Goal: Transaction & Acquisition: Book appointment/travel/reservation

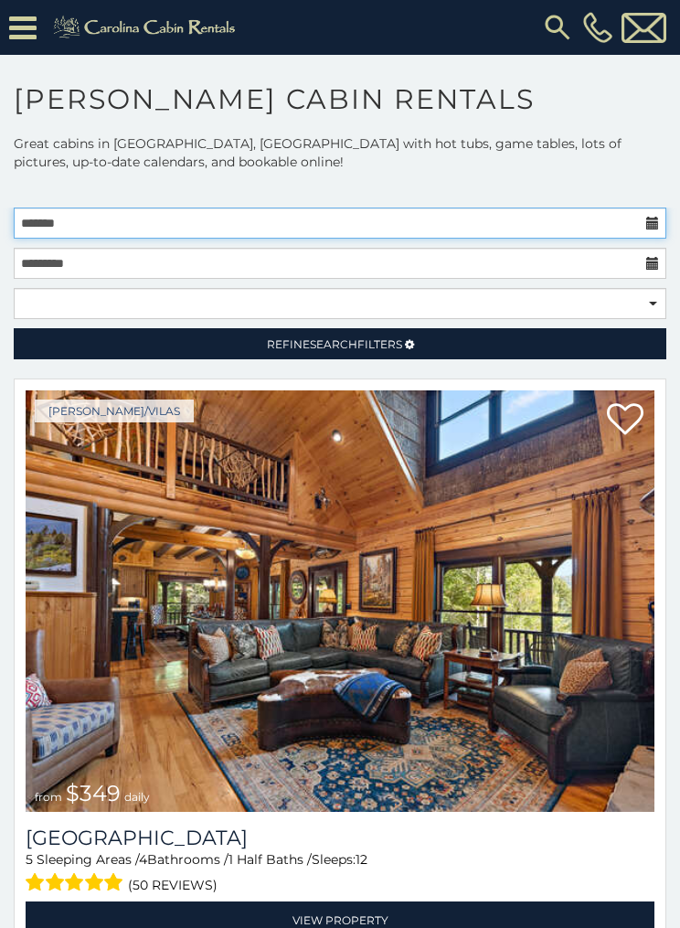
click at [586, 223] on input "text" at bounding box center [340, 222] width 653 height 31
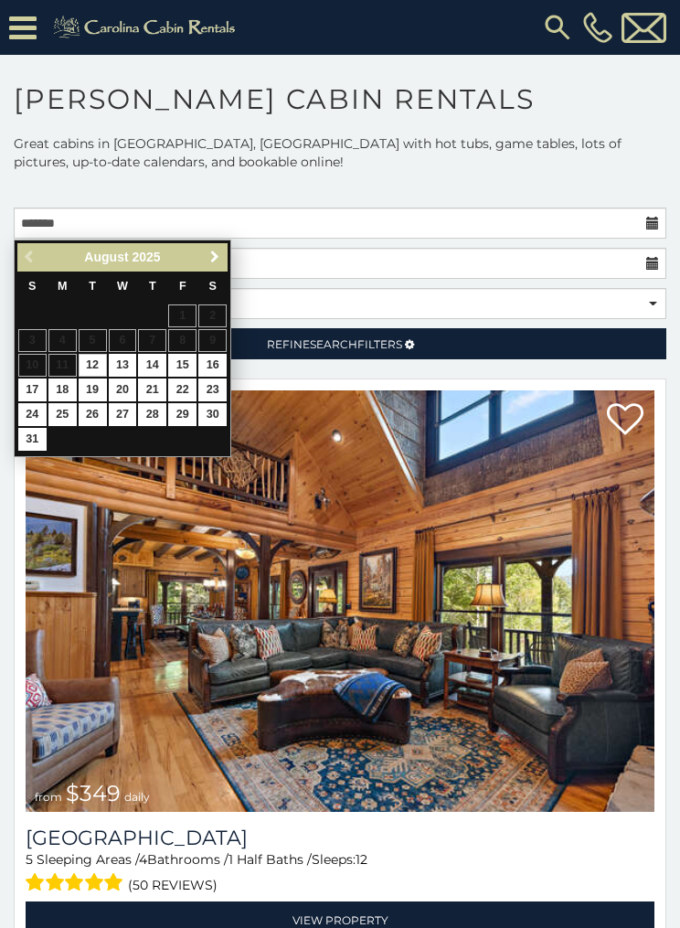
click at [215, 261] on span "Next" at bounding box center [214, 257] width 15 height 15
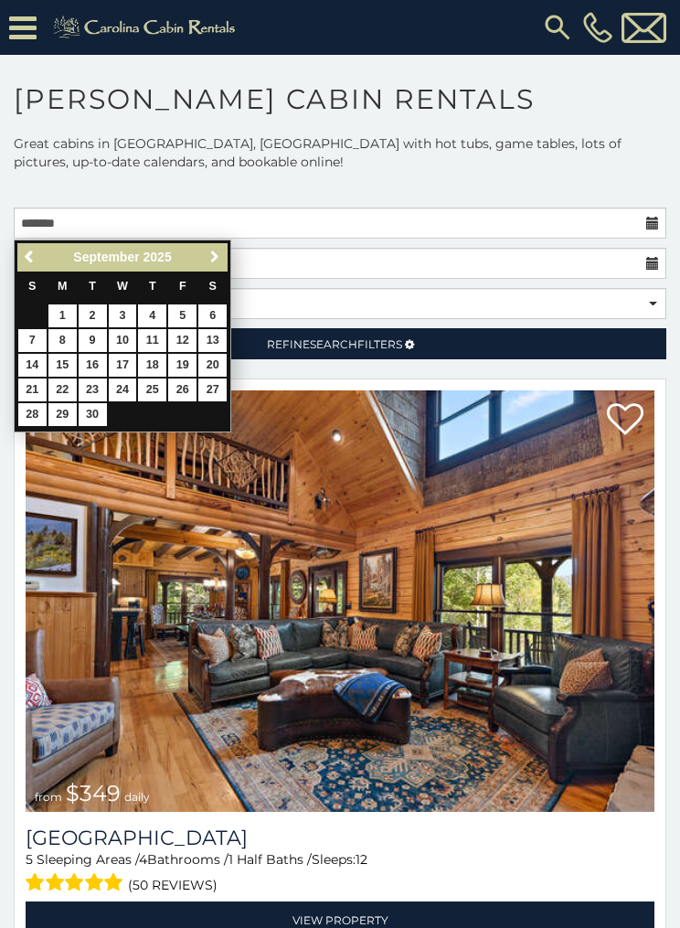
click at [214, 260] on span "Next" at bounding box center [214, 257] width 15 height 15
click at [214, 262] on span "Next" at bounding box center [214, 257] width 15 height 15
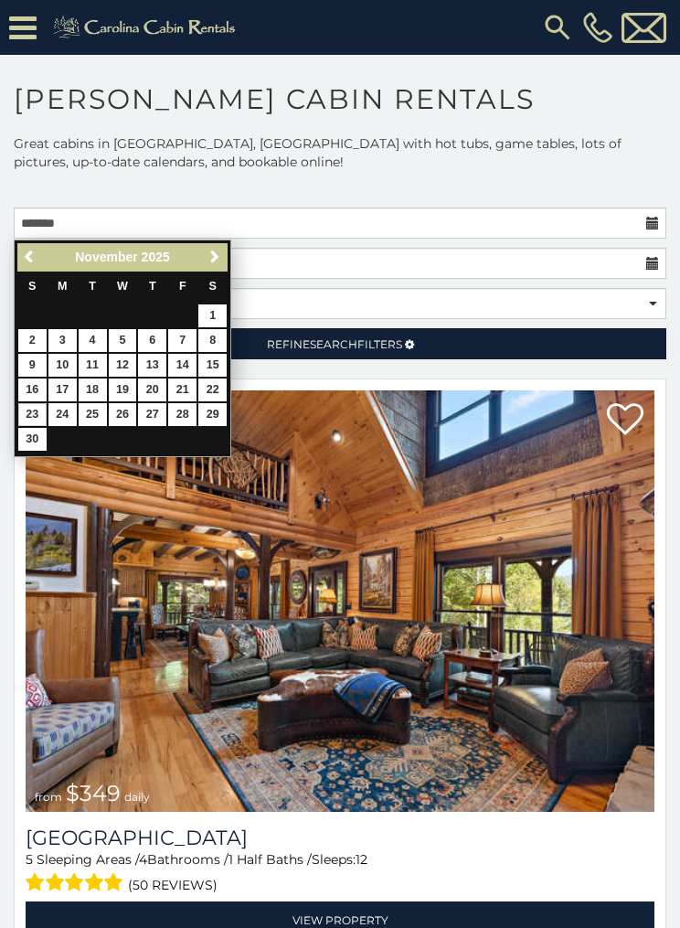
click at [37, 411] on link "23" at bounding box center [32, 414] width 28 height 23
type input "**********"
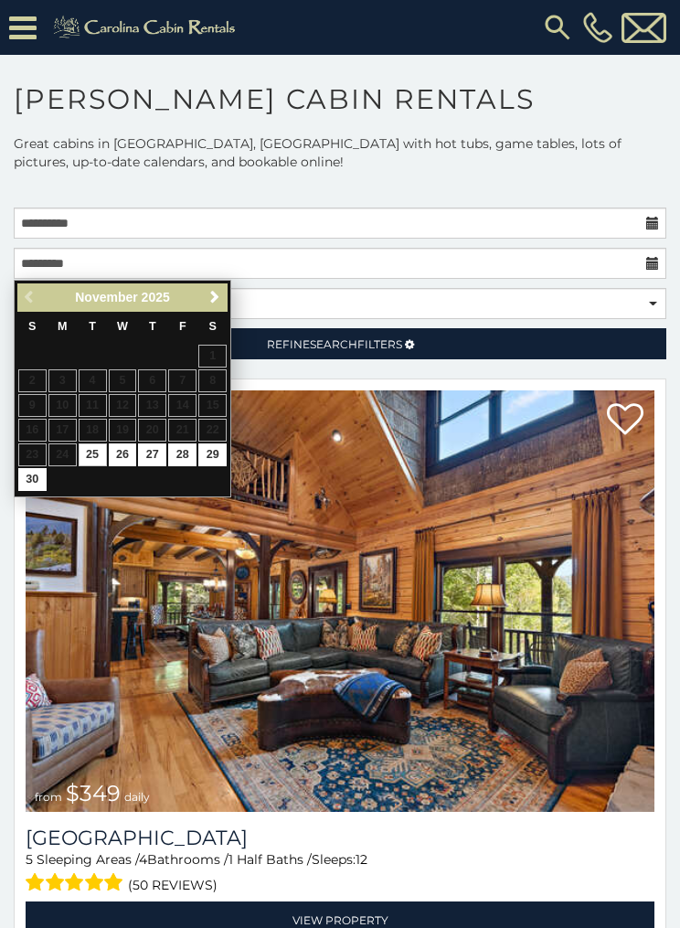
click at [26, 478] on link "30" at bounding box center [32, 479] width 28 height 23
type input "**********"
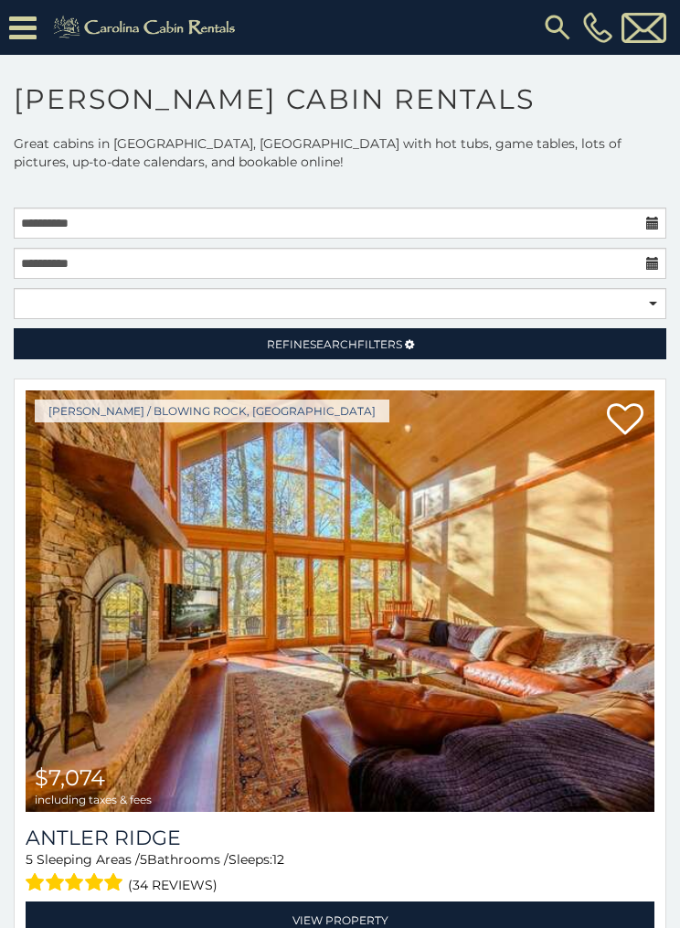
click at [406, 355] on link "Refine Search Filters" at bounding box center [340, 343] width 653 height 31
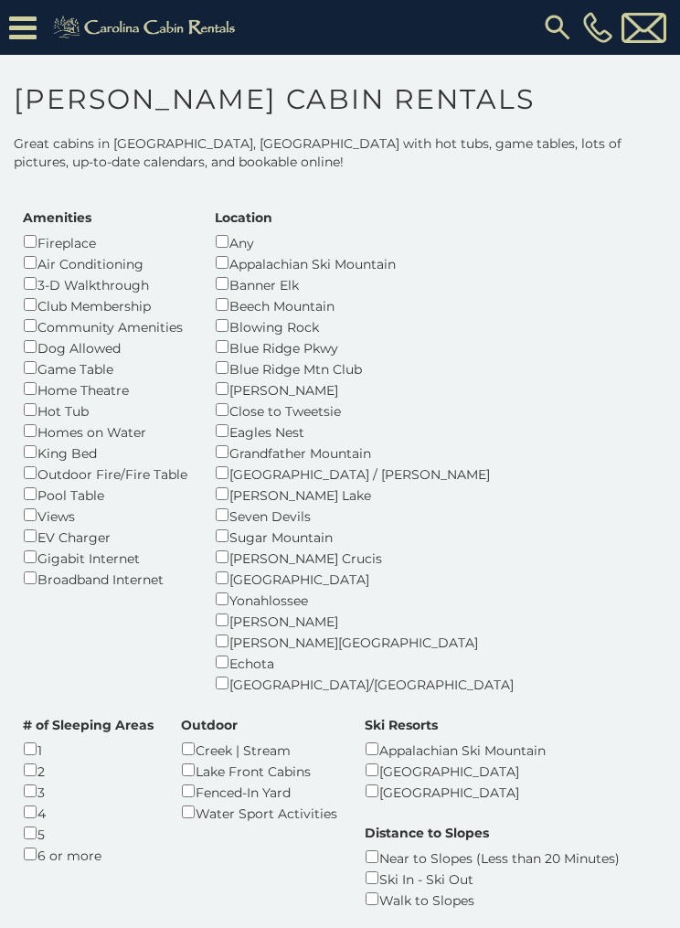
scroll to position [187, 0]
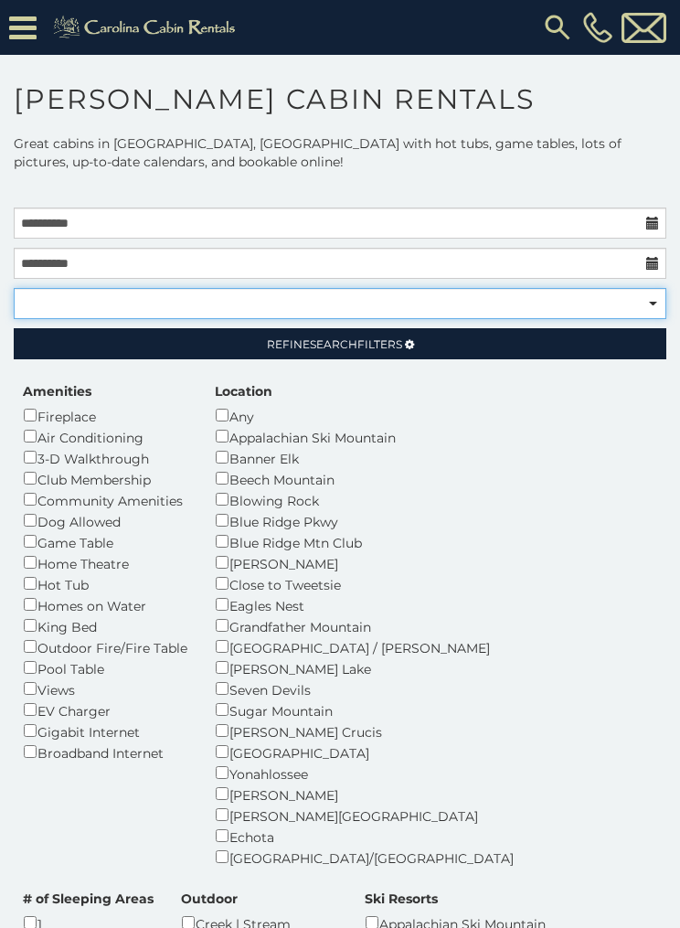
click at [649, 305] on select "**********" at bounding box center [340, 303] width 653 height 31
click at [652, 307] on select "**********" at bounding box center [340, 303] width 653 height 31
select select "*********"
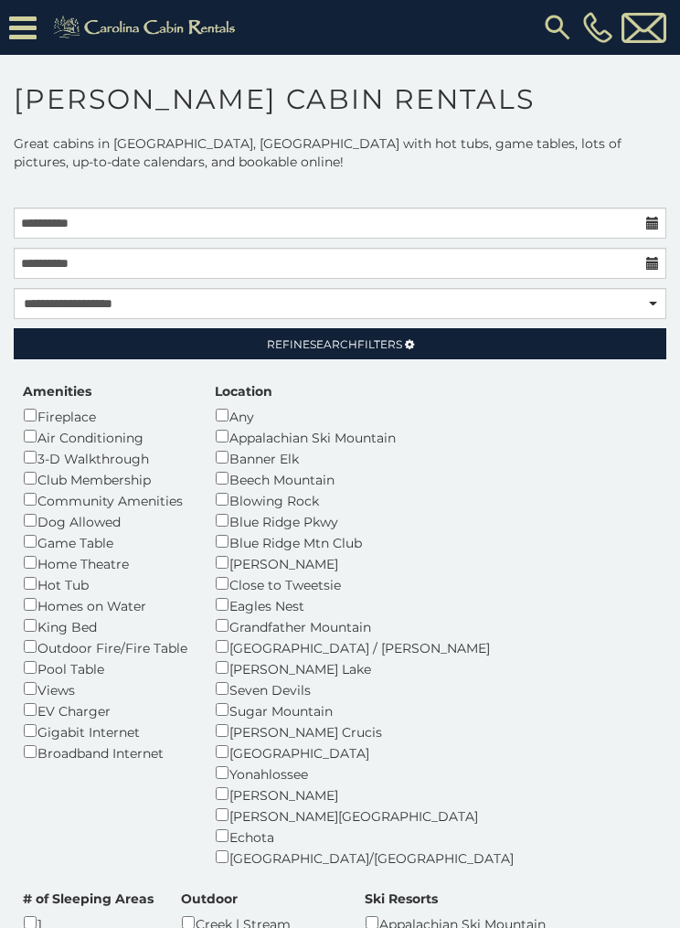
click at [476, 351] on link "Refine Search Filters" at bounding box center [340, 343] width 653 height 31
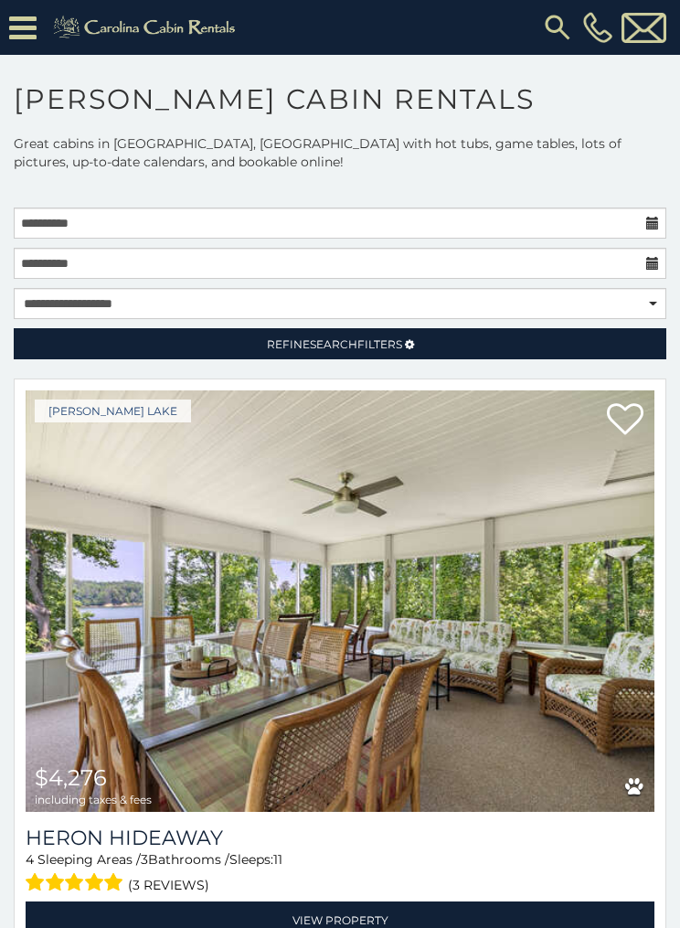
click at [384, 344] on span "Refine Search Filters" at bounding box center [334, 344] width 135 height 14
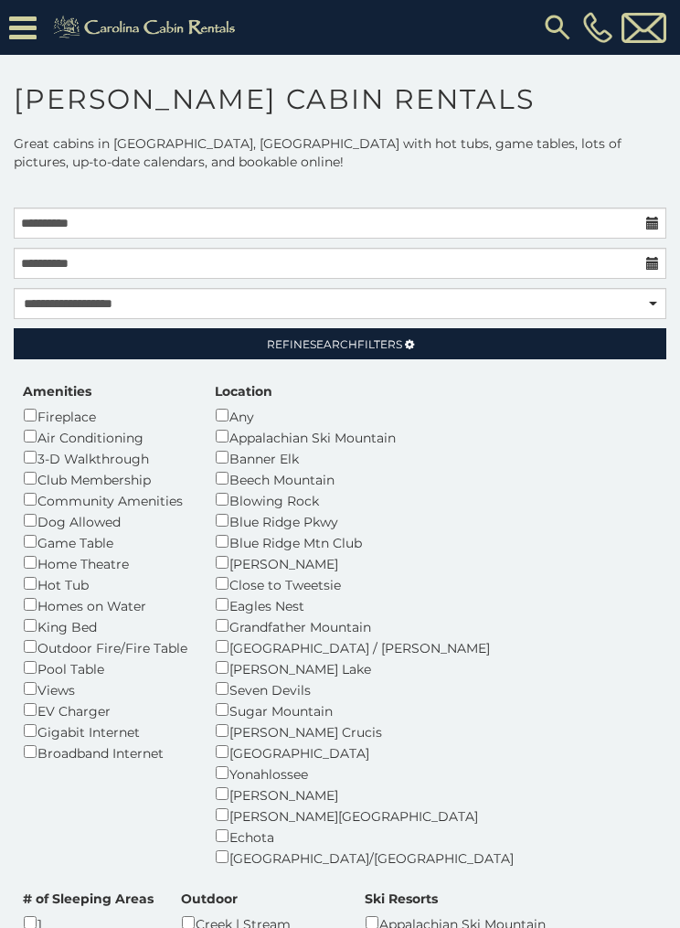
click at [430, 345] on link "Refine Search Filters" at bounding box center [340, 343] width 653 height 31
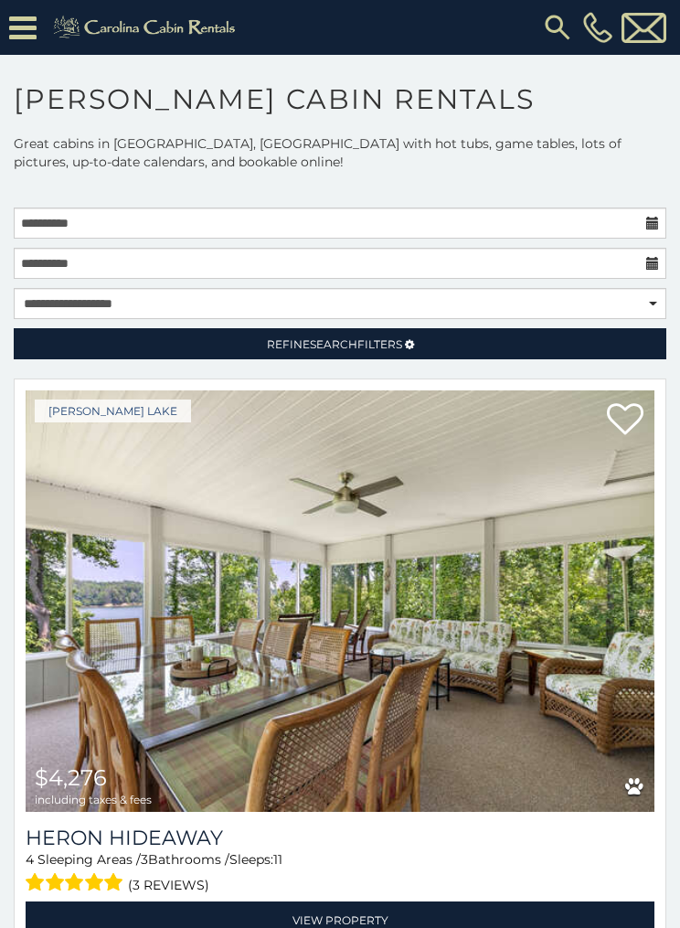
click at [476, 339] on link "Refine Search Filters" at bounding box center [340, 343] width 653 height 31
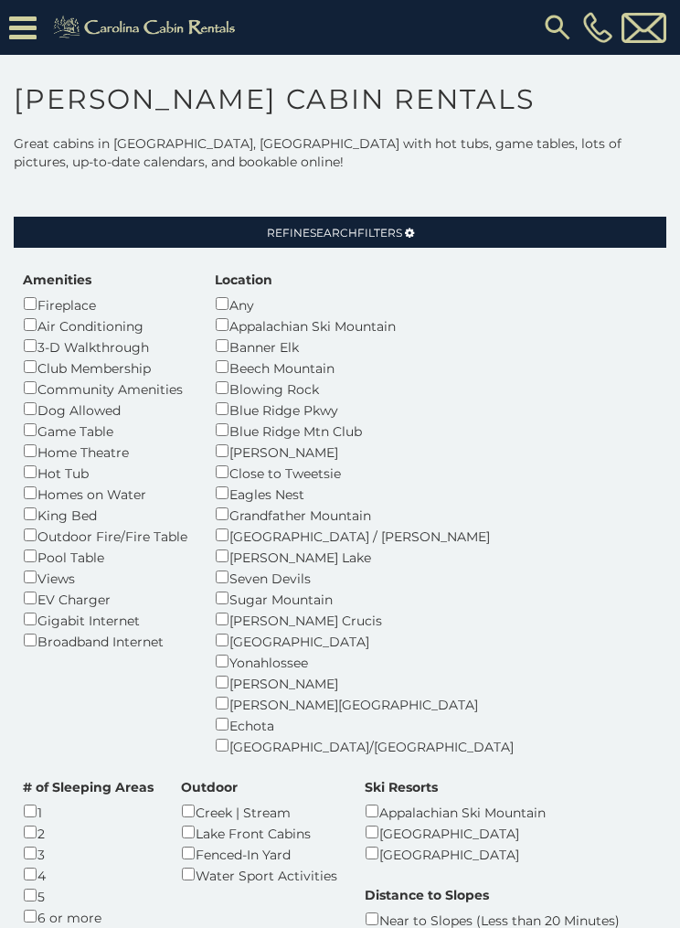
scroll to position [128, 0]
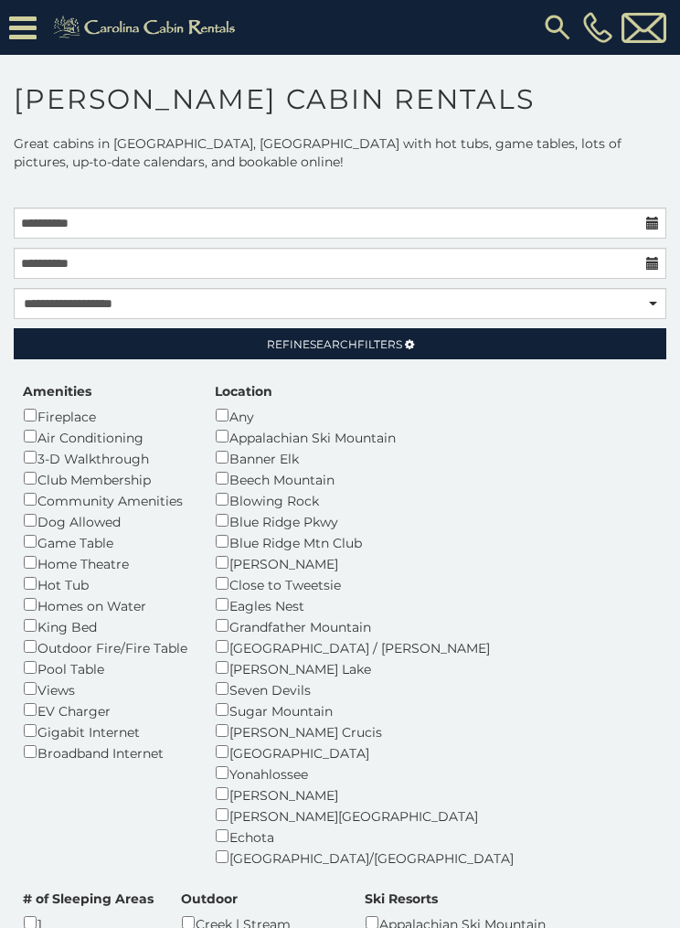
click at [398, 345] on span "Refine Search Filters" at bounding box center [334, 344] width 135 height 14
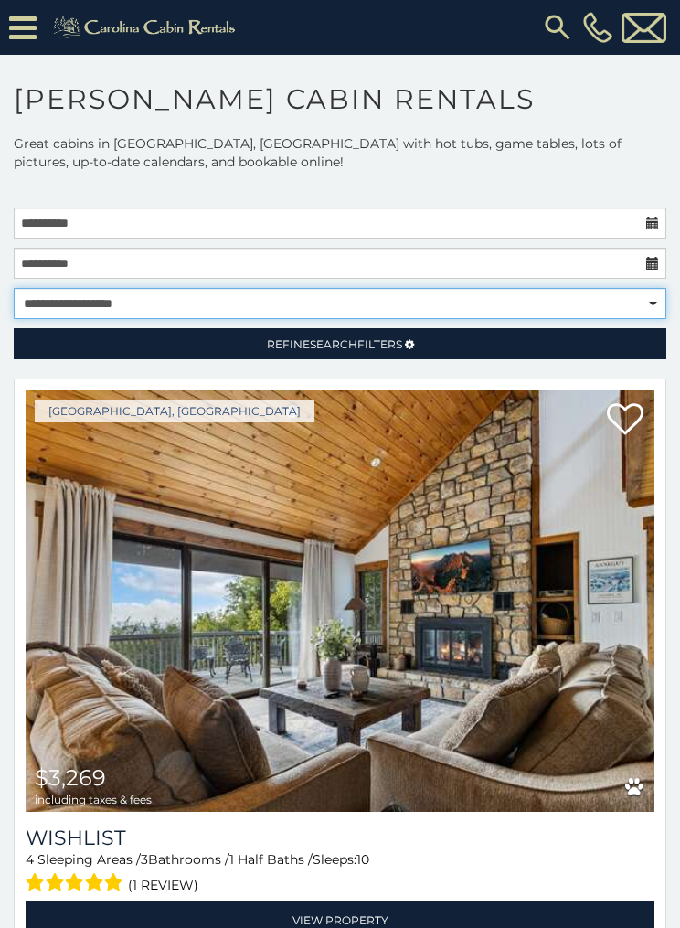
click at [645, 303] on select "**********" at bounding box center [340, 303] width 653 height 31
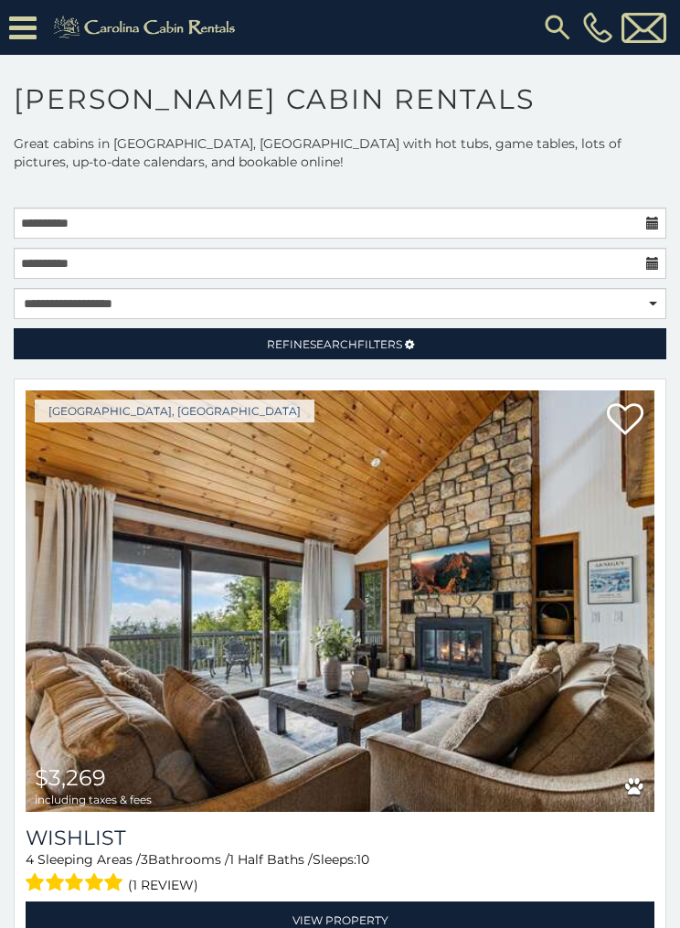
click at [556, 349] on link "Refine Search Filters" at bounding box center [340, 343] width 653 height 31
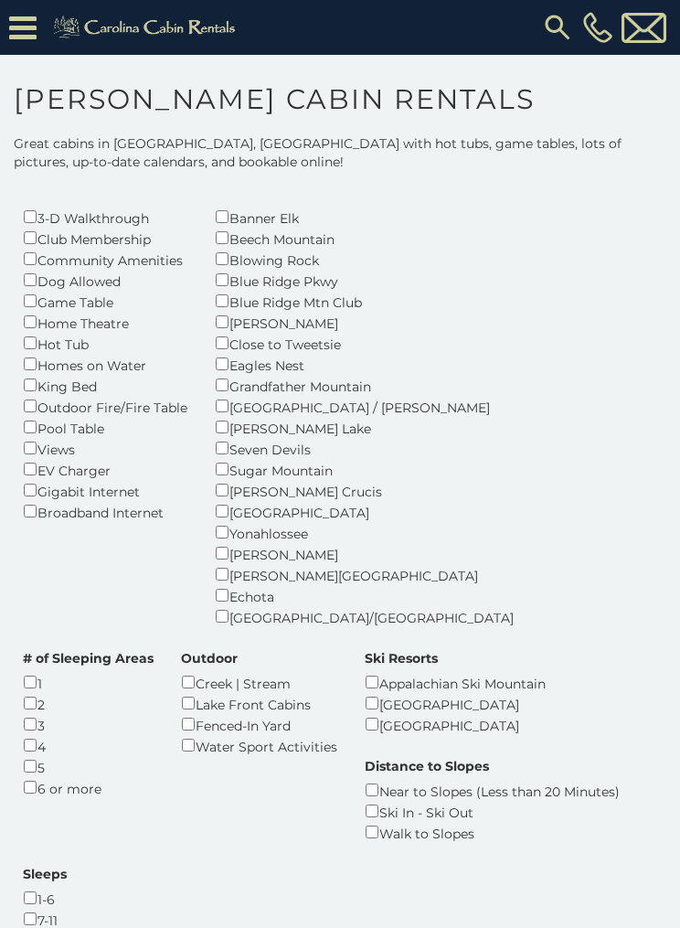
scroll to position [241, 0]
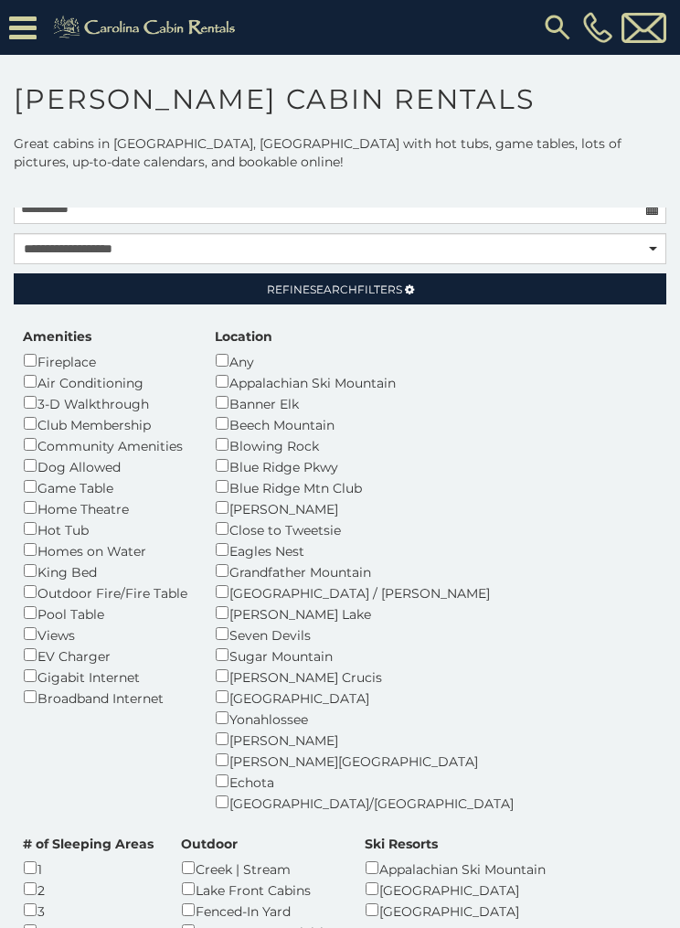
scroll to position [58, 0]
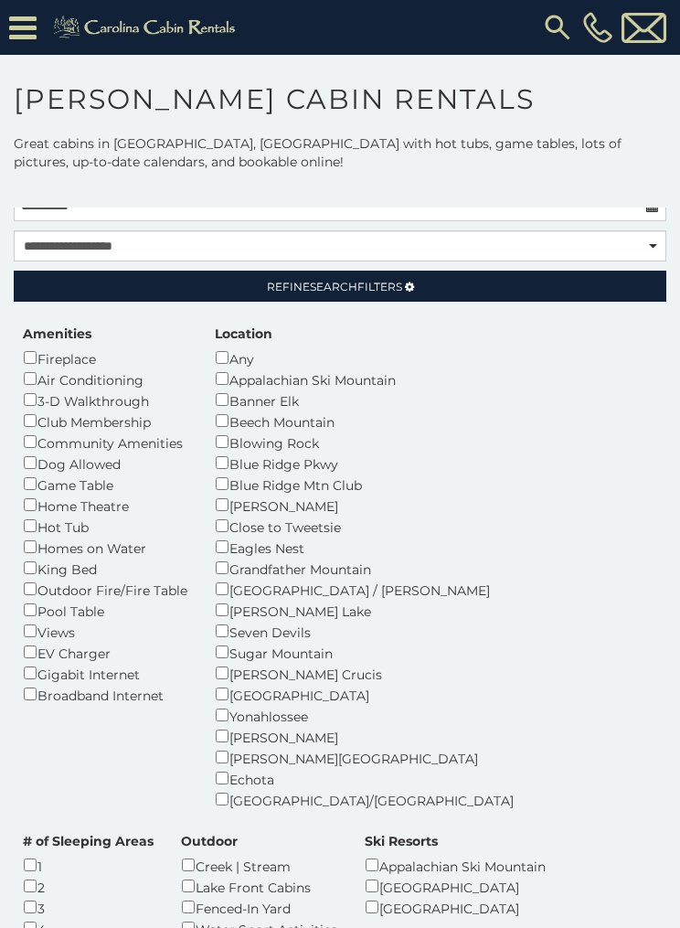
click at [412, 287] on icon at bounding box center [409, 286] width 9 height 11
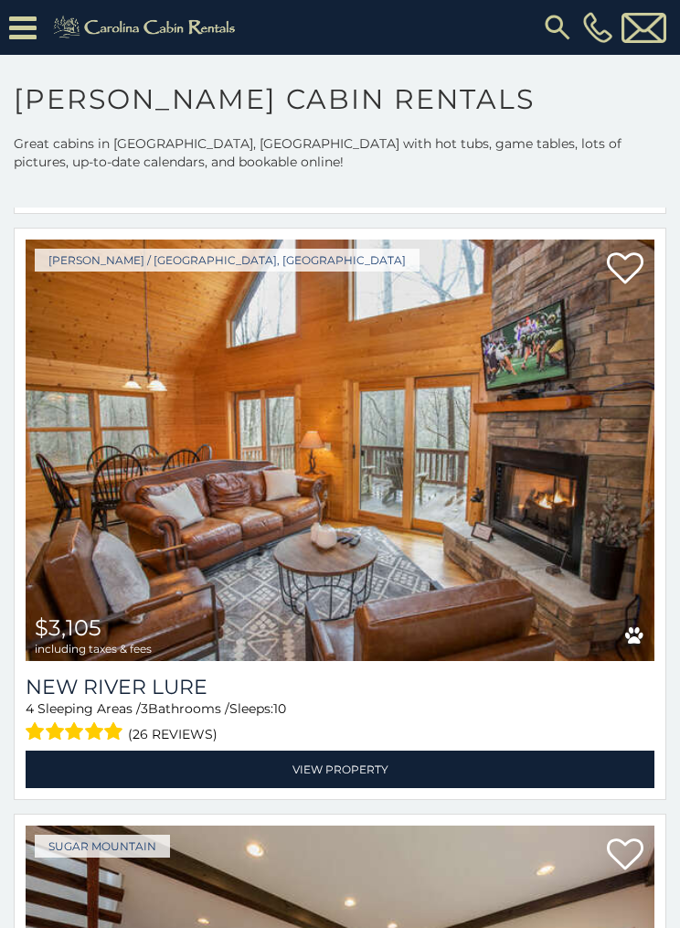
scroll to position [7163, 0]
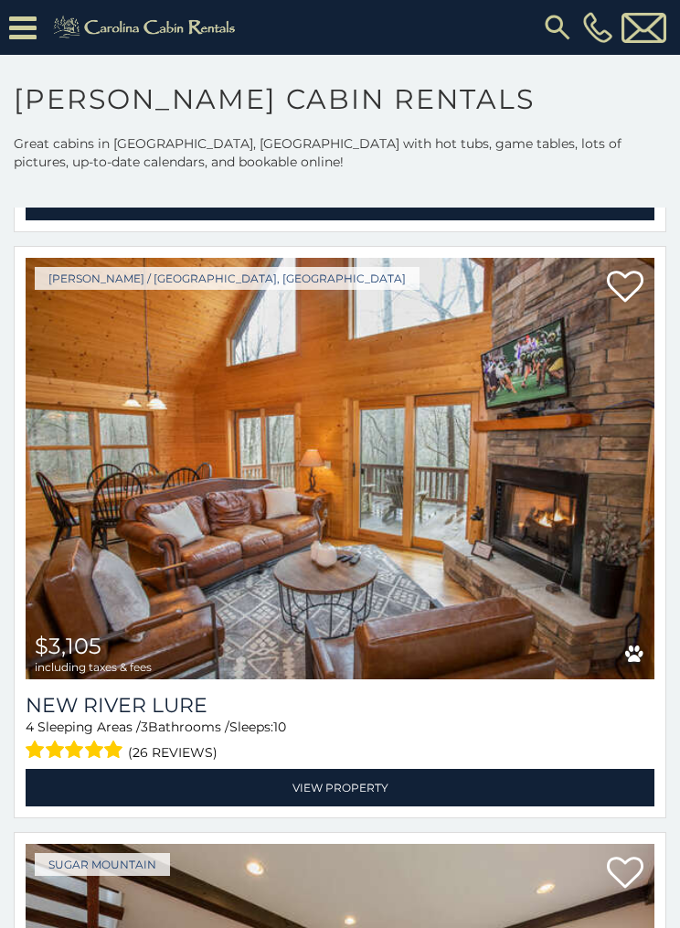
click at [453, 550] on img at bounding box center [340, 468] width 629 height 421
click at [477, 539] on img at bounding box center [340, 468] width 629 height 421
click at [365, 780] on link "View Property" at bounding box center [340, 787] width 629 height 37
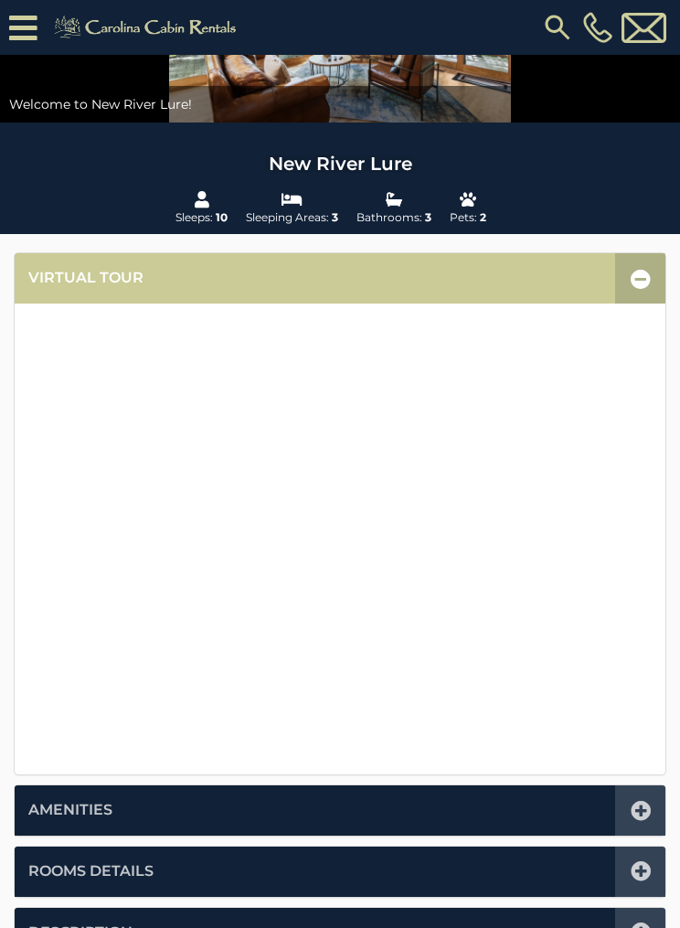
scroll to position [196, 0]
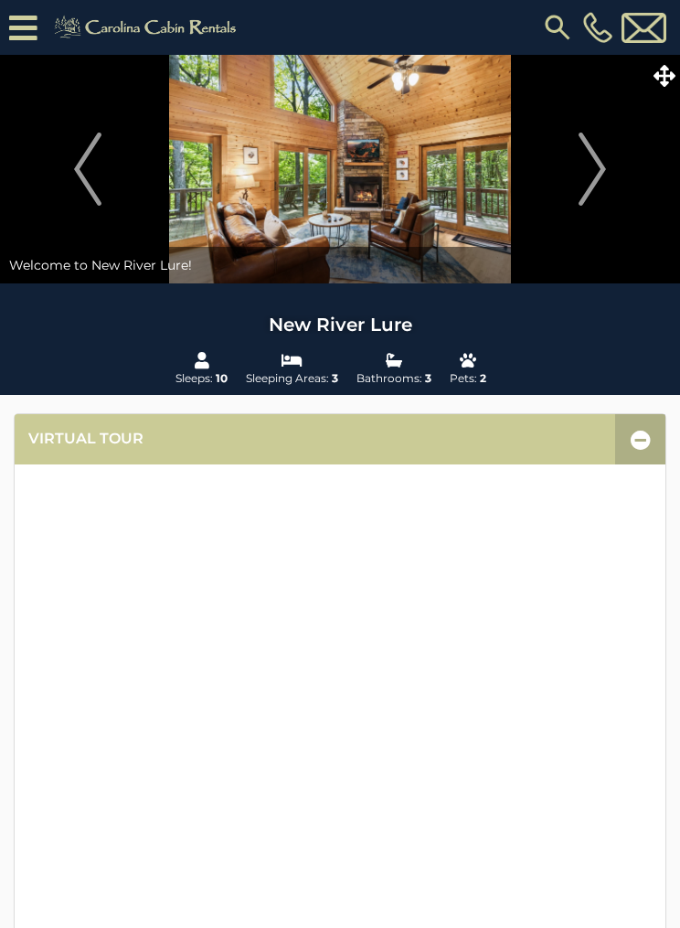
click at [388, 189] on img at bounding box center [340, 169] width 680 height 228
click at [409, 196] on img at bounding box center [340, 169] width 680 height 228
click at [603, 175] on img "Next" at bounding box center [592, 169] width 27 height 73
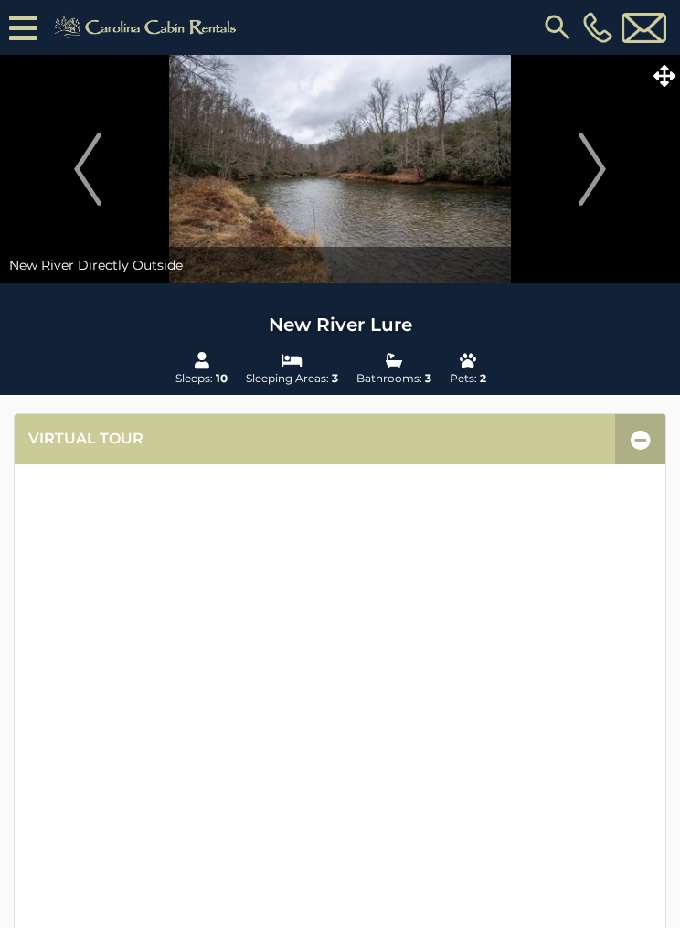
click at [614, 174] on button "Next" at bounding box center [592, 169] width 157 height 228
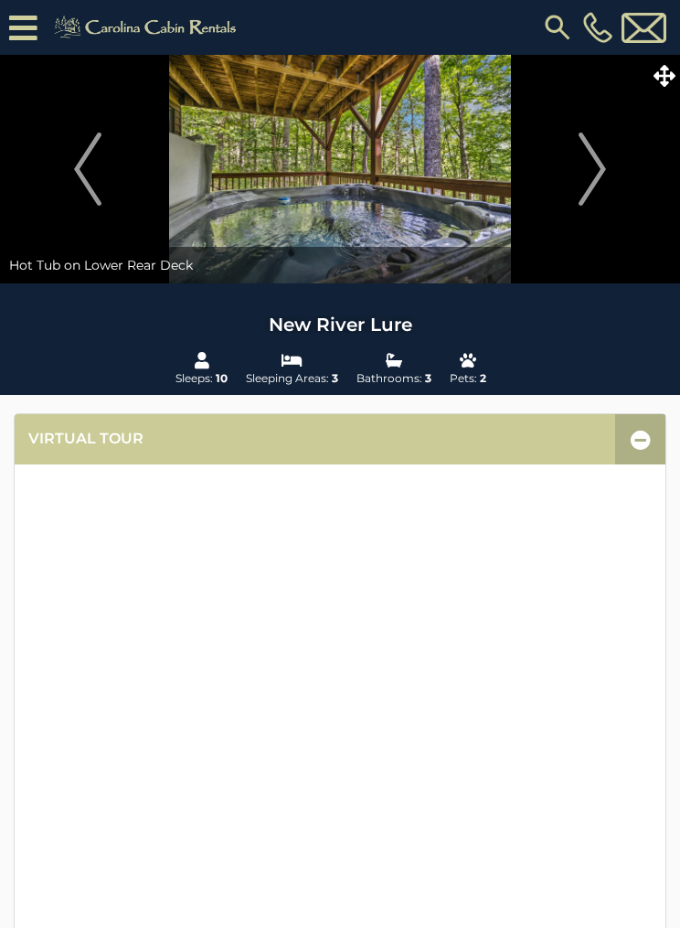
click at [400, 206] on img at bounding box center [340, 169] width 680 height 228
click at [665, 77] on icon at bounding box center [664, 76] width 22 height 22
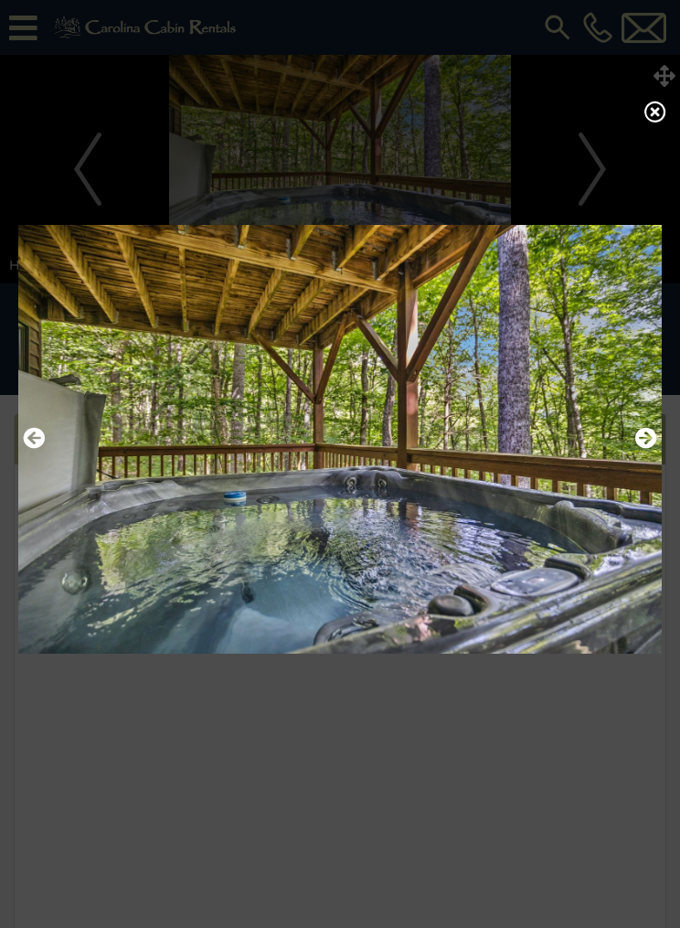
click at [645, 454] on button "Next" at bounding box center [646, 438] width 22 height 31
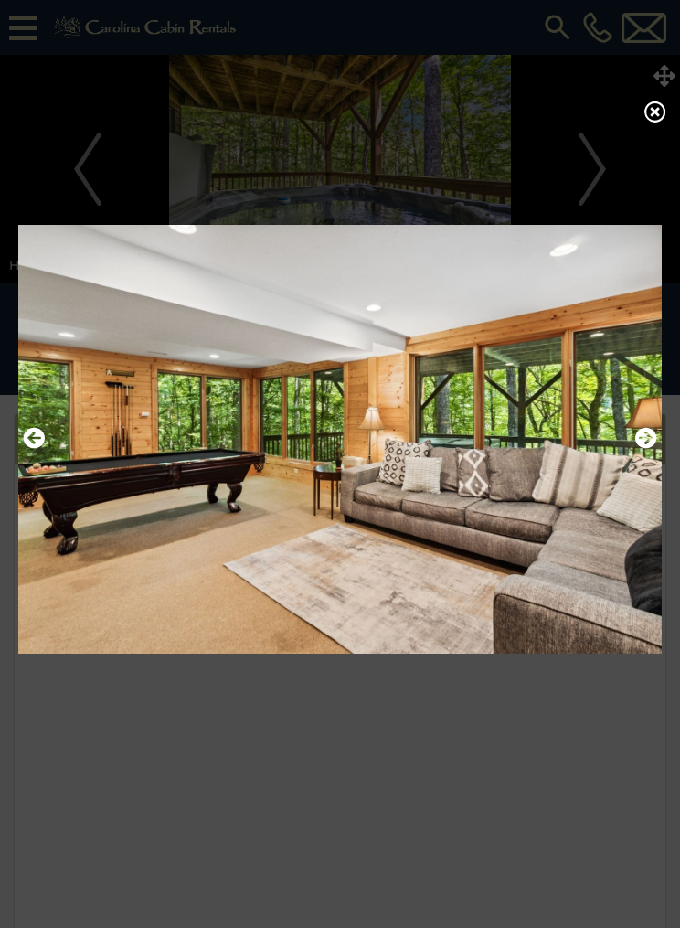
click at [641, 449] on icon "Next" at bounding box center [646, 438] width 22 height 22
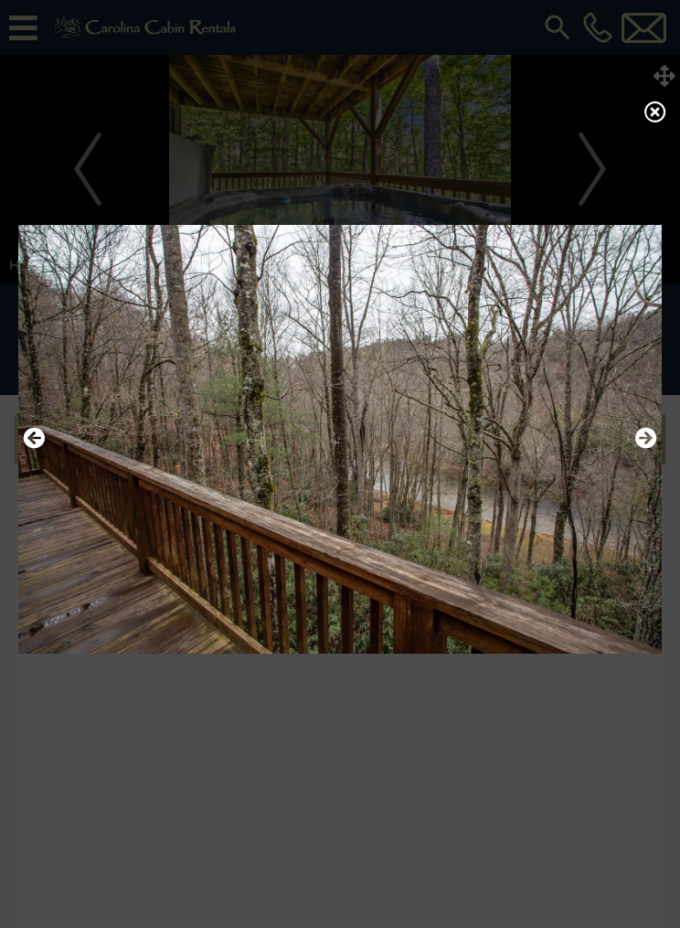
click at [645, 449] on icon "Next" at bounding box center [646, 438] width 22 height 22
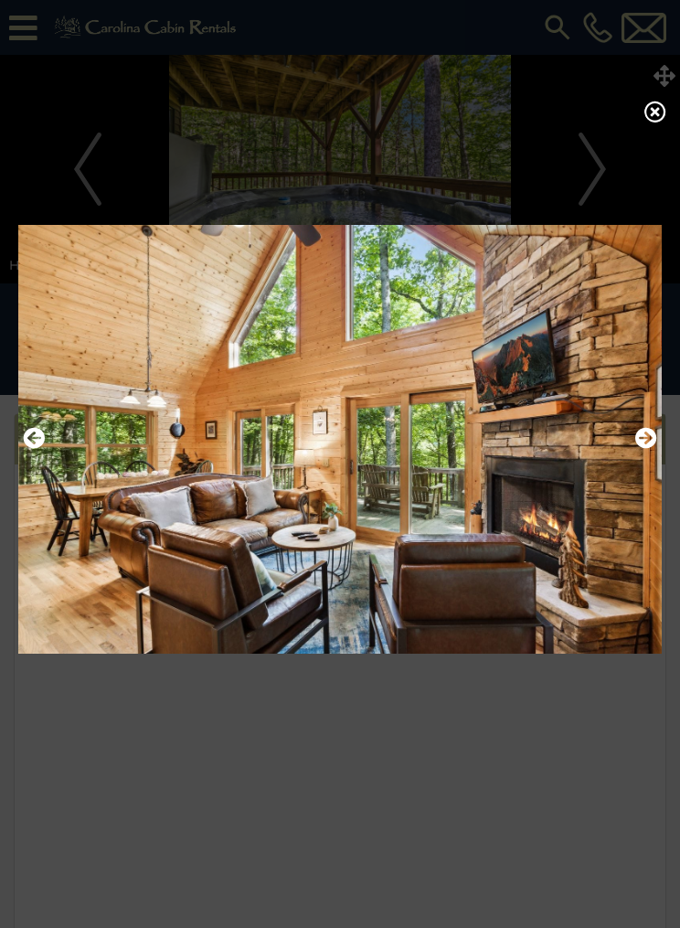
click at [638, 449] on icon "Next" at bounding box center [646, 438] width 22 height 22
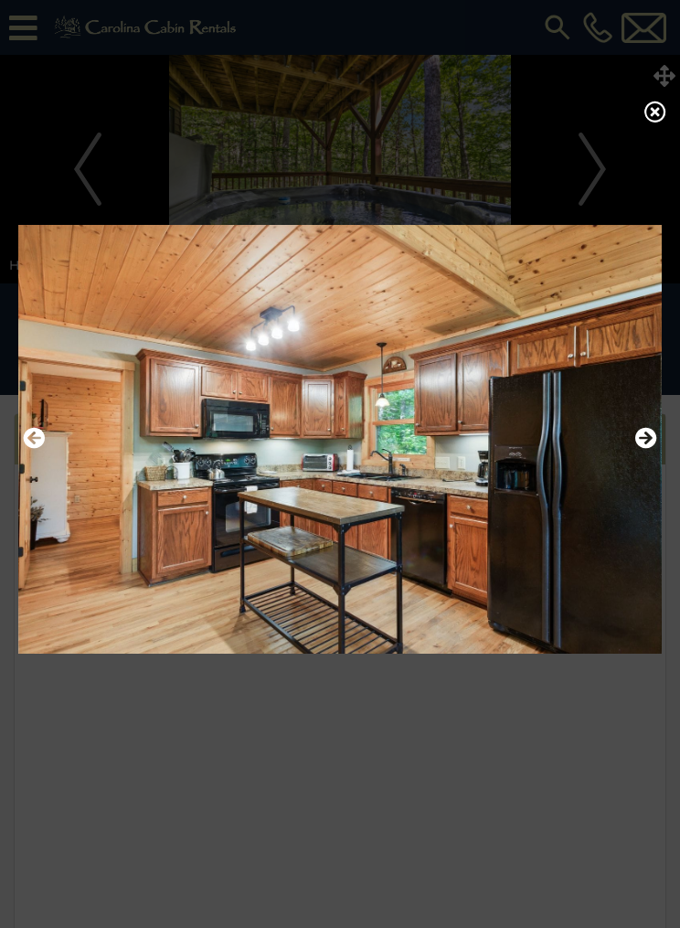
click at [642, 449] on icon "Next" at bounding box center [646, 438] width 22 height 22
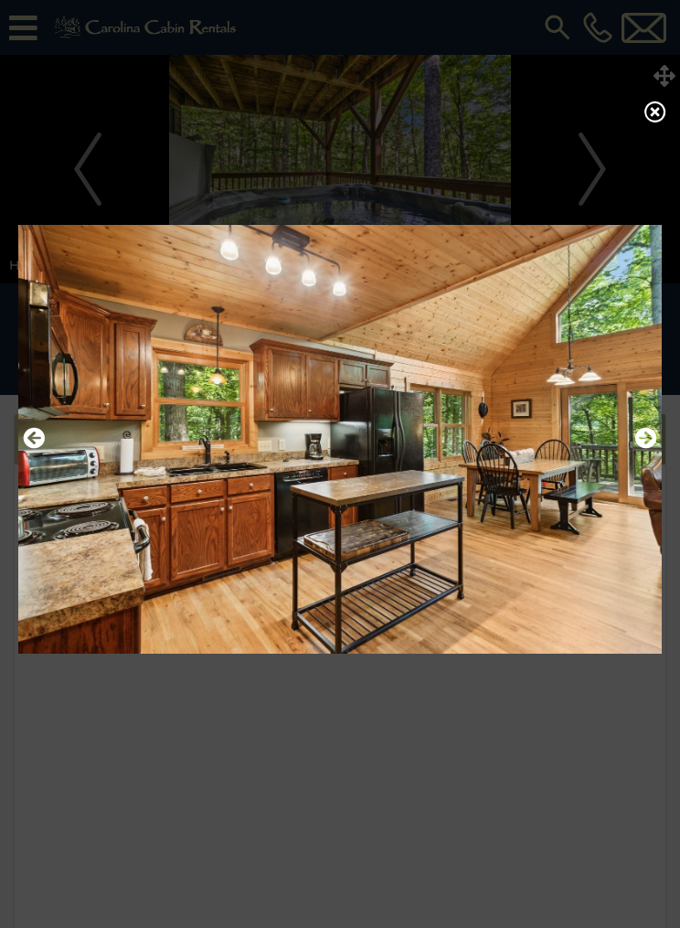
click at [641, 449] on icon "Next" at bounding box center [646, 438] width 22 height 22
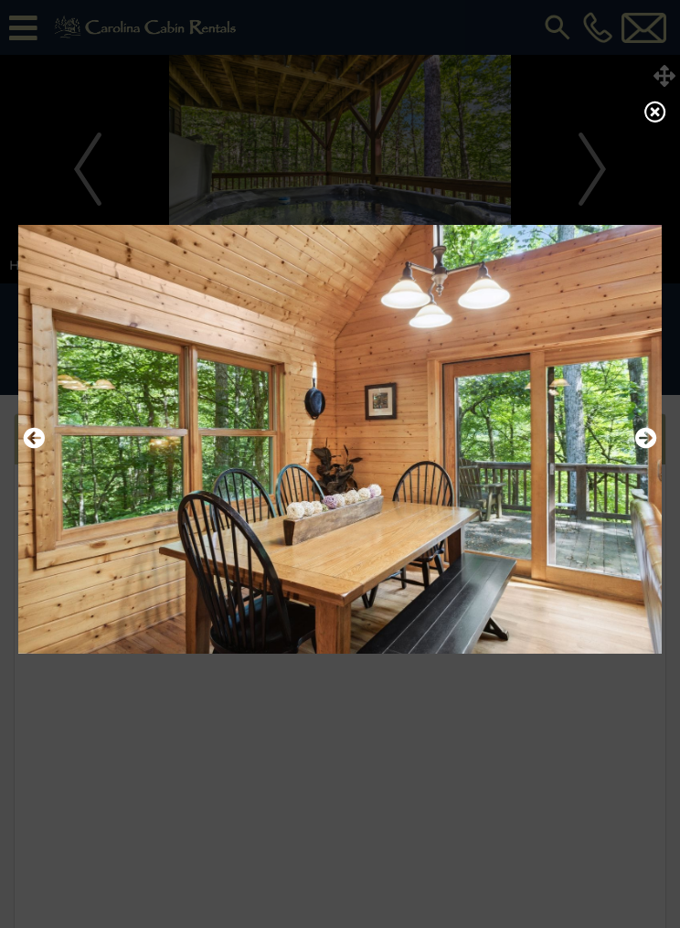
click at [647, 449] on icon "Next" at bounding box center [646, 438] width 22 height 22
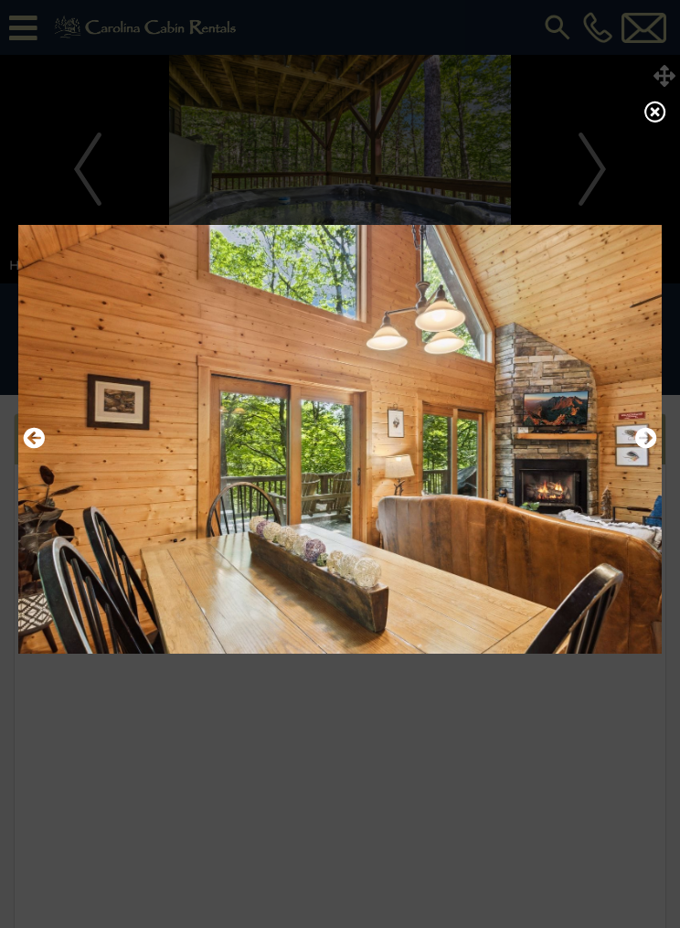
click at [642, 449] on icon "Next" at bounding box center [646, 438] width 22 height 22
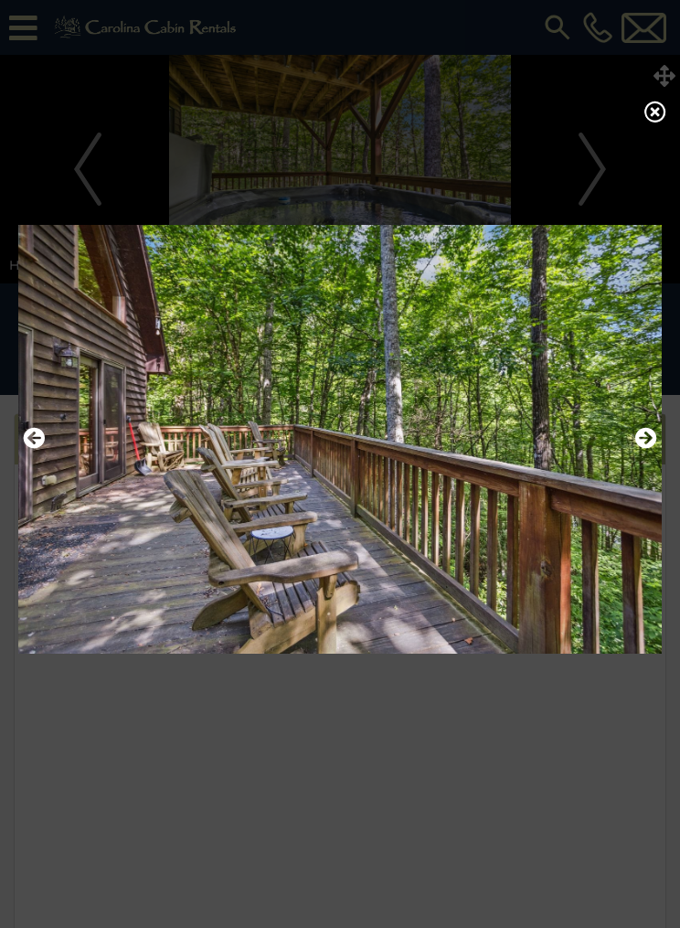
click at [645, 449] on icon "Next" at bounding box center [646, 438] width 22 height 22
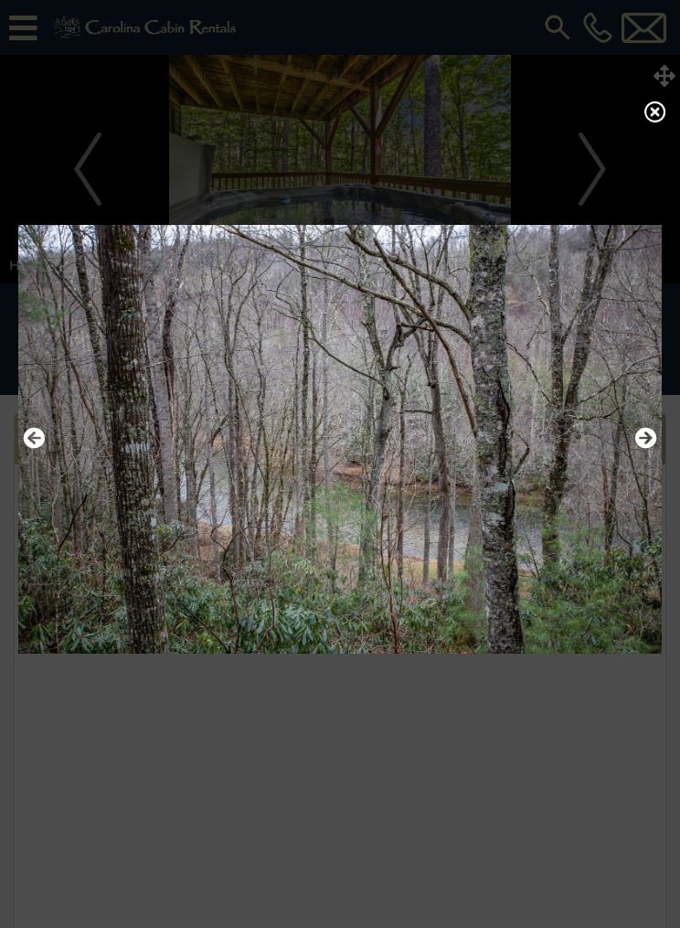
click at [649, 449] on icon "Next" at bounding box center [646, 438] width 22 height 22
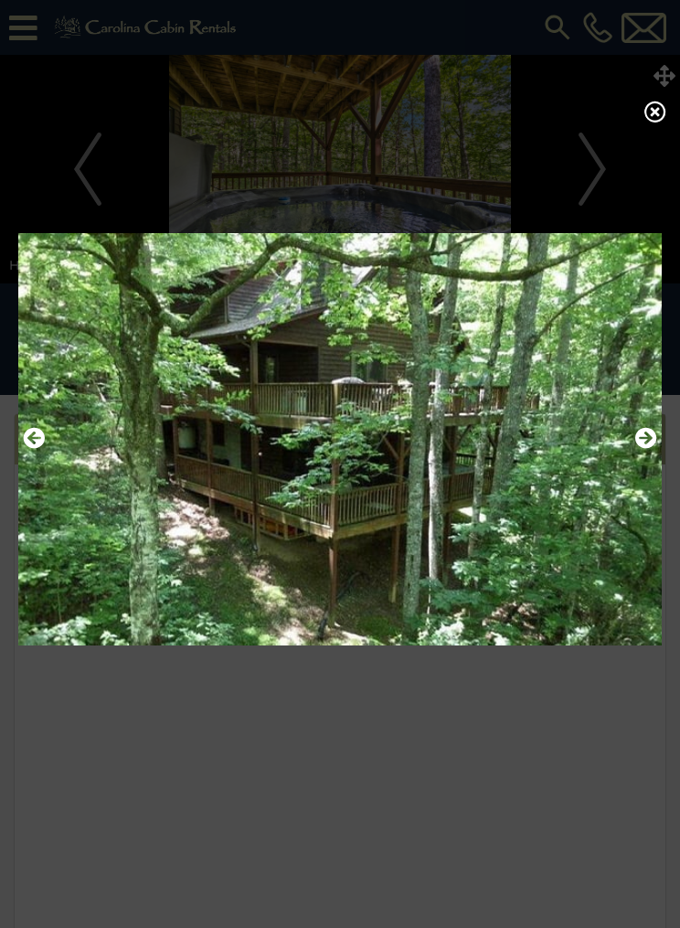
click at [646, 449] on icon "Next" at bounding box center [646, 438] width 22 height 22
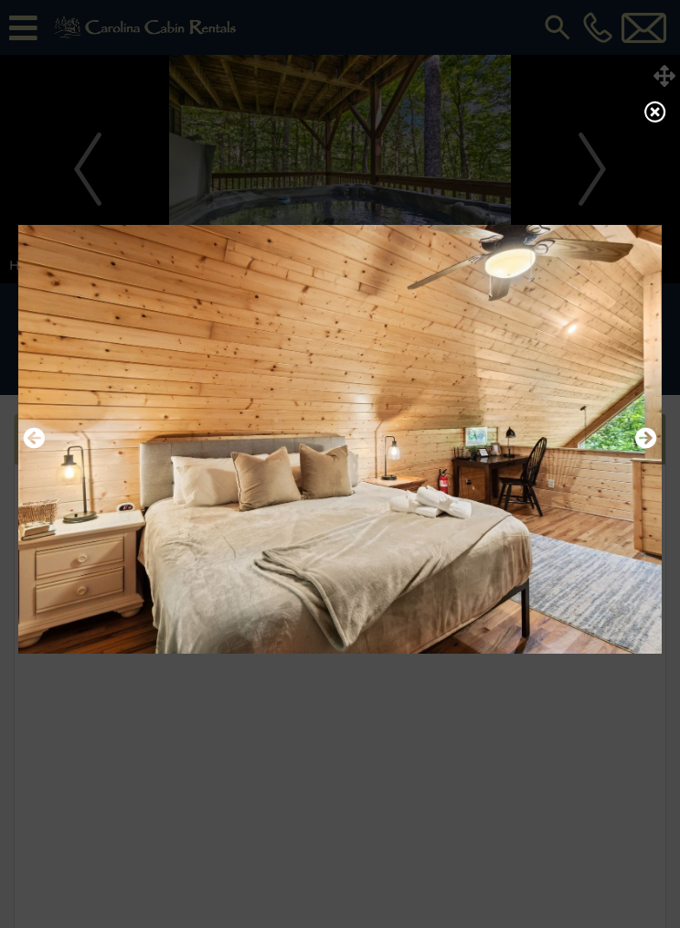
click at [645, 449] on icon "Next" at bounding box center [646, 438] width 22 height 22
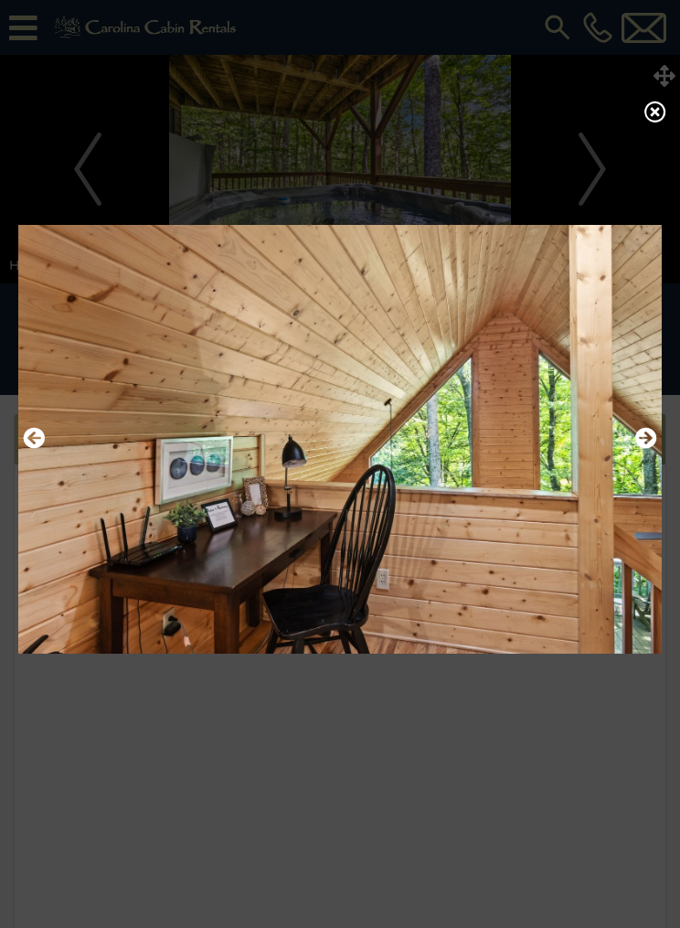
click at [654, 449] on icon "Next" at bounding box center [646, 438] width 22 height 22
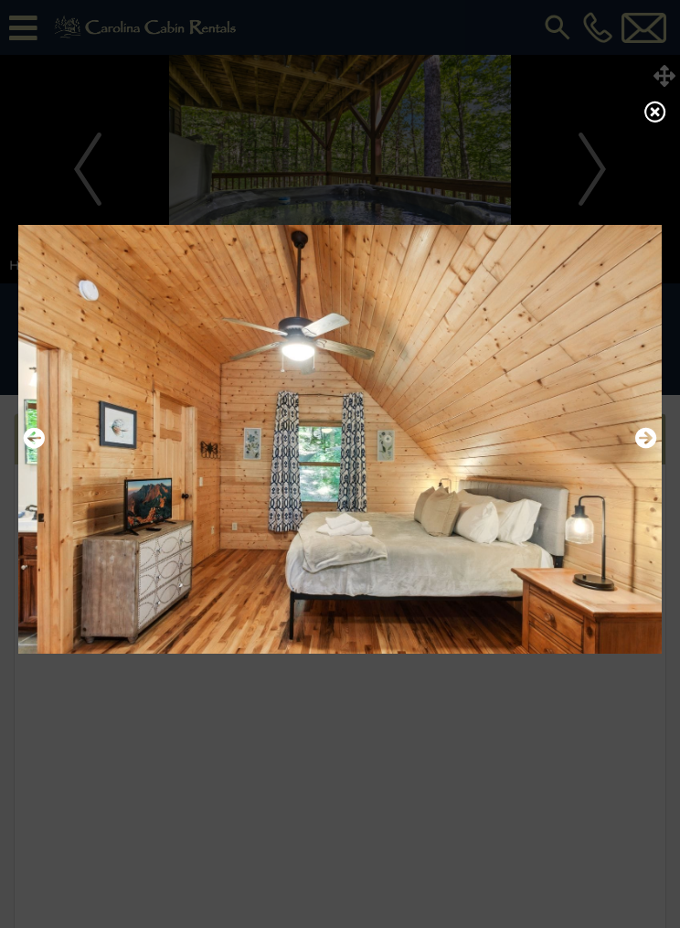
click at [651, 449] on icon "Next" at bounding box center [646, 438] width 22 height 22
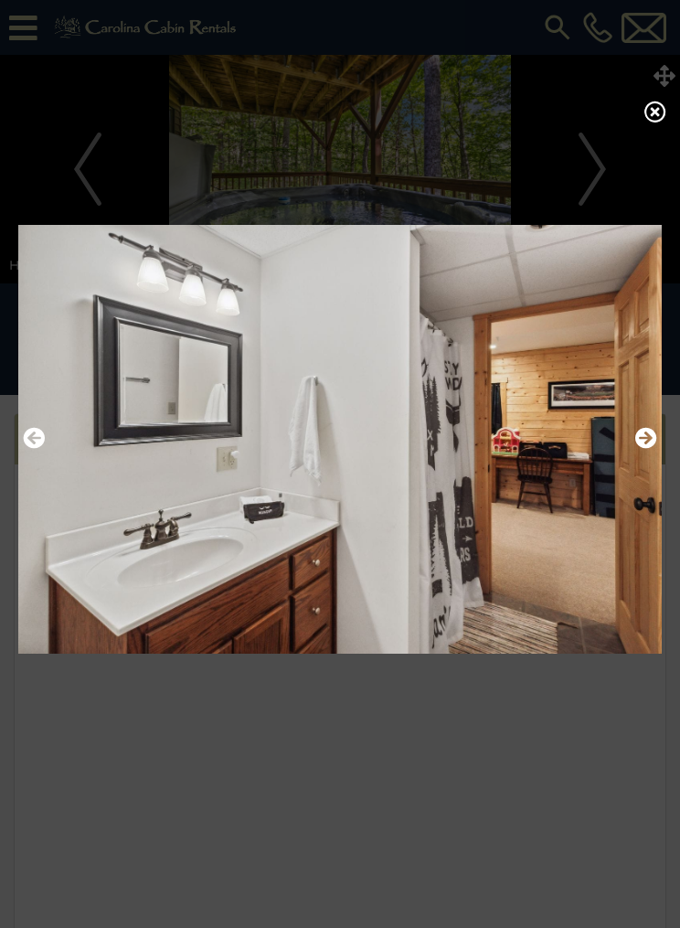
click at [654, 449] on icon "Next" at bounding box center [646, 438] width 22 height 22
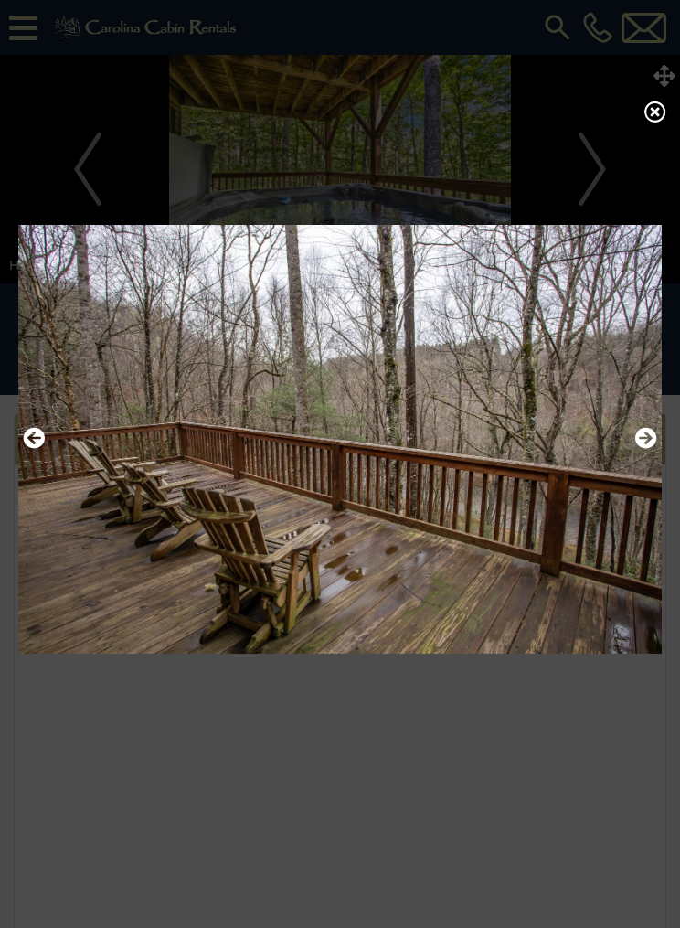
click at [658, 456] on img at bounding box center [339, 438] width 643 height 453
click at [653, 449] on icon "Next" at bounding box center [646, 438] width 22 height 22
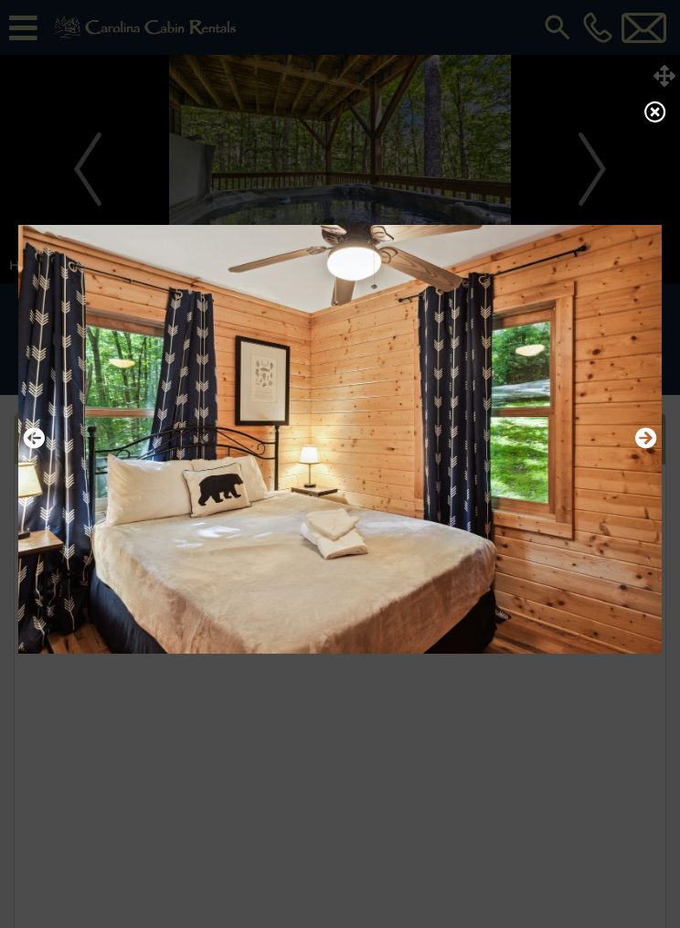
click at [660, 449] on img at bounding box center [339, 438] width 643 height 453
click at [645, 449] on icon "Next" at bounding box center [646, 438] width 22 height 22
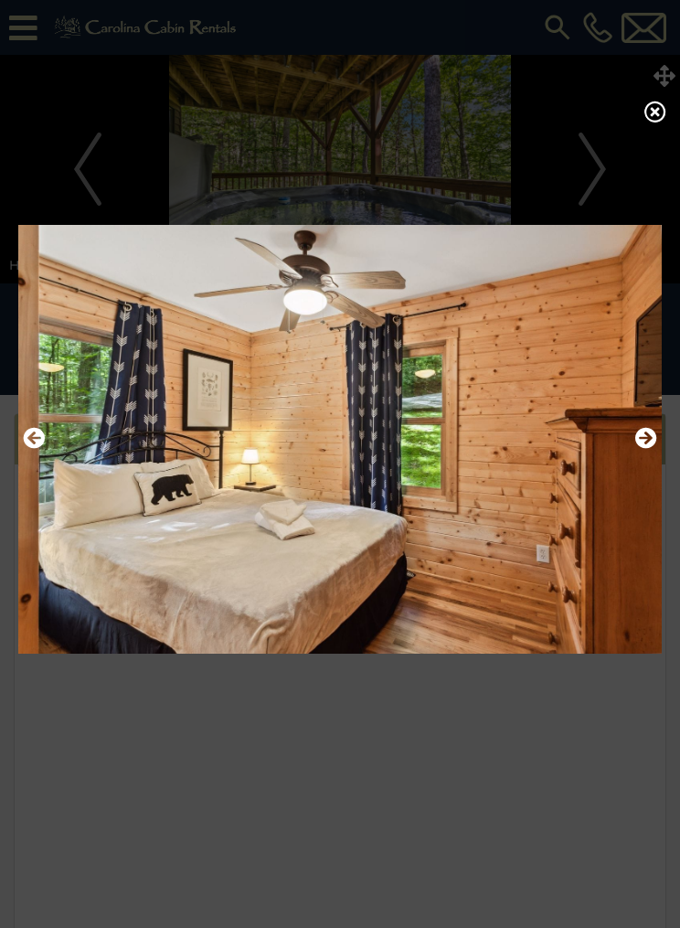
click at [652, 449] on icon "Next" at bounding box center [646, 438] width 22 height 22
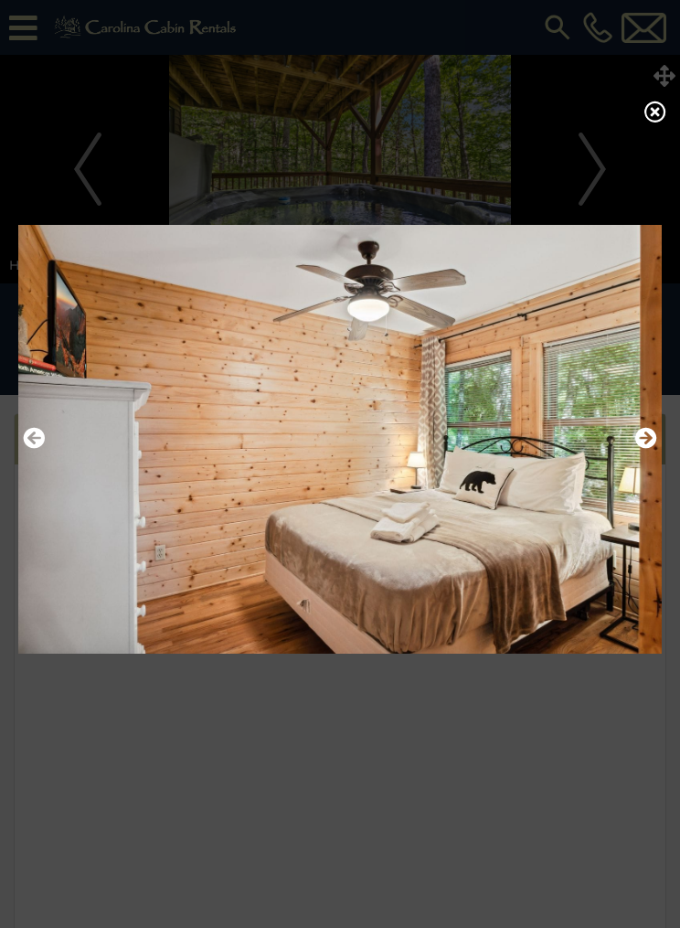
click at [51, 451] on img at bounding box center [339, 438] width 643 height 453
click at [45, 441] on img at bounding box center [339, 438] width 643 height 453
click at [37, 447] on icon "Previous" at bounding box center [34, 438] width 22 height 22
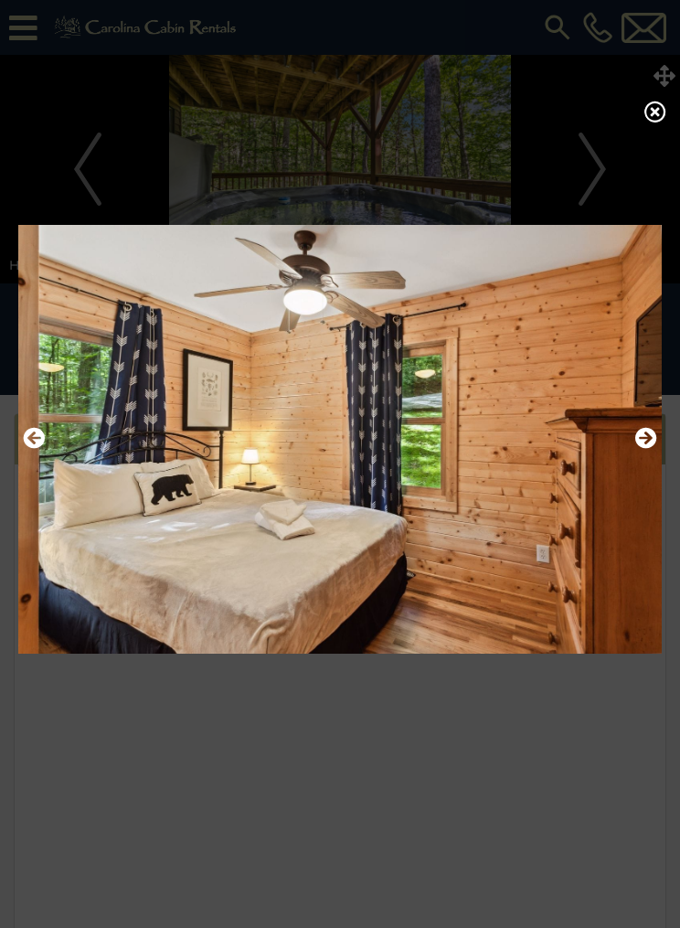
click at [652, 449] on icon "Next" at bounding box center [646, 438] width 22 height 22
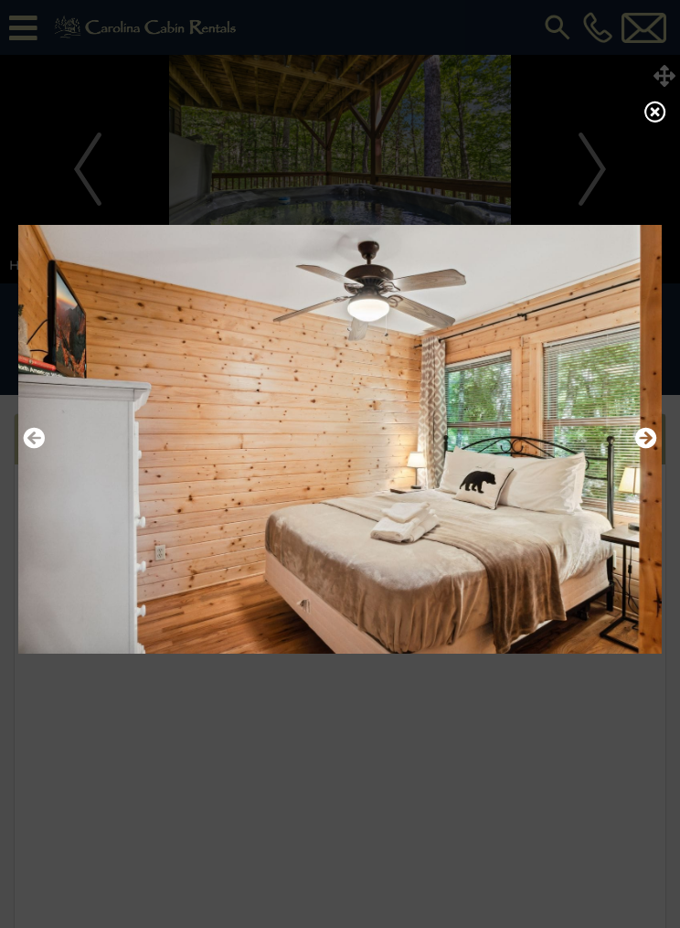
click at [643, 449] on icon "Next" at bounding box center [646, 438] width 22 height 22
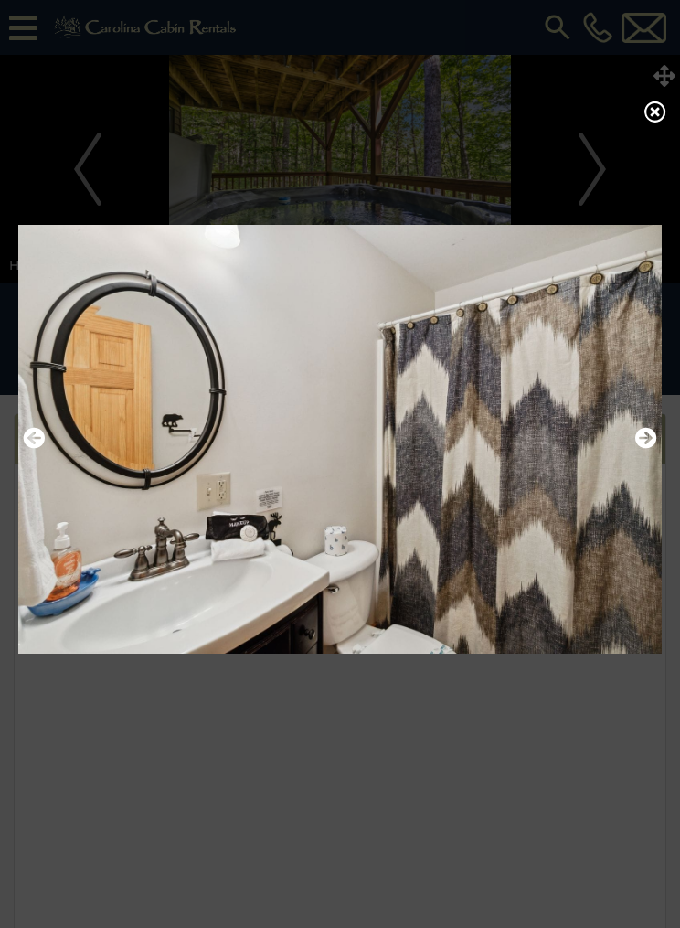
click at [644, 449] on icon "Next" at bounding box center [646, 438] width 22 height 22
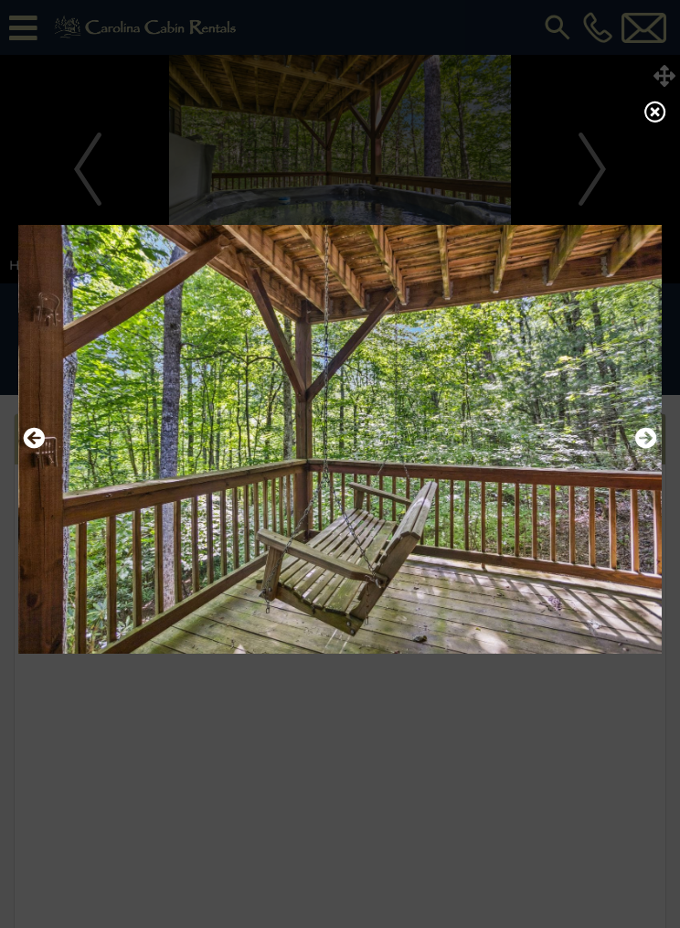
click at [655, 449] on icon "Next" at bounding box center [646, 438] width 22 height 22
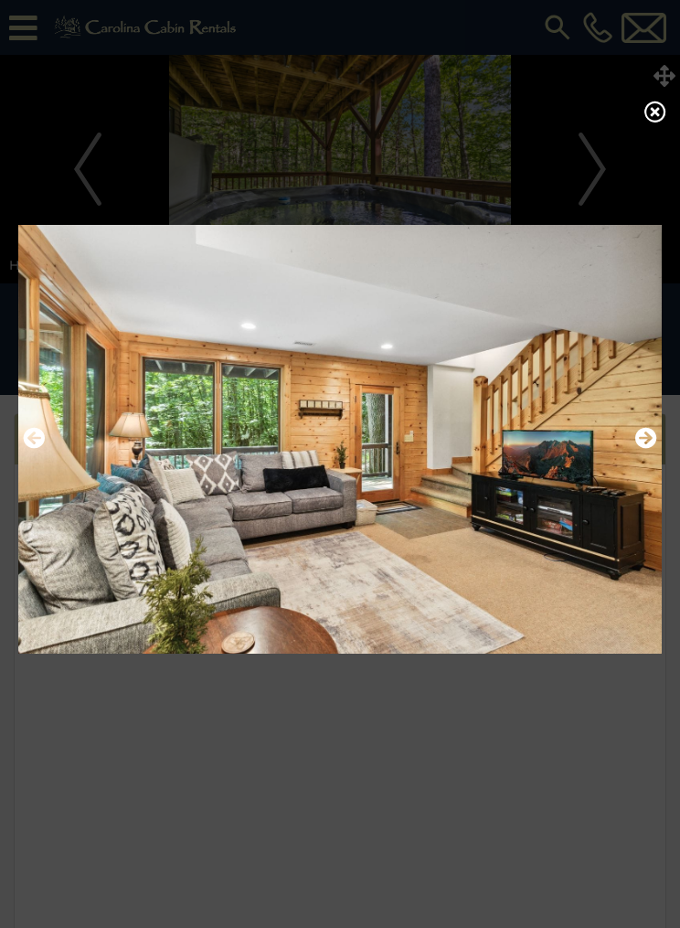
click at [651, 449] on icon "Next" at bounding box center [646, 438] width 22 height 22
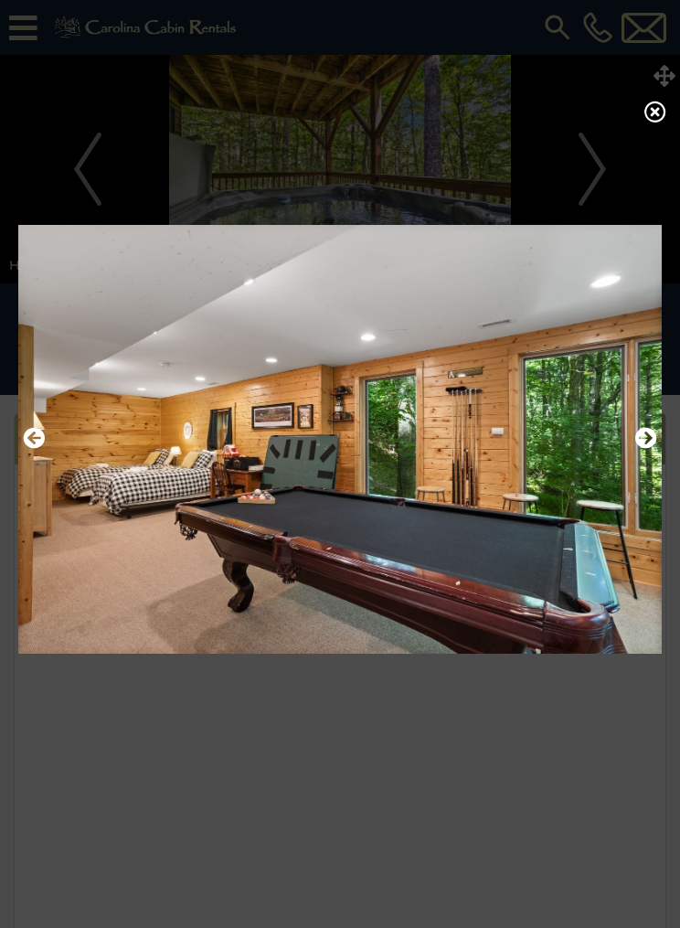
click at [652, 449] on icon "Next" at bounding box center [646, 438] width 22 height 22
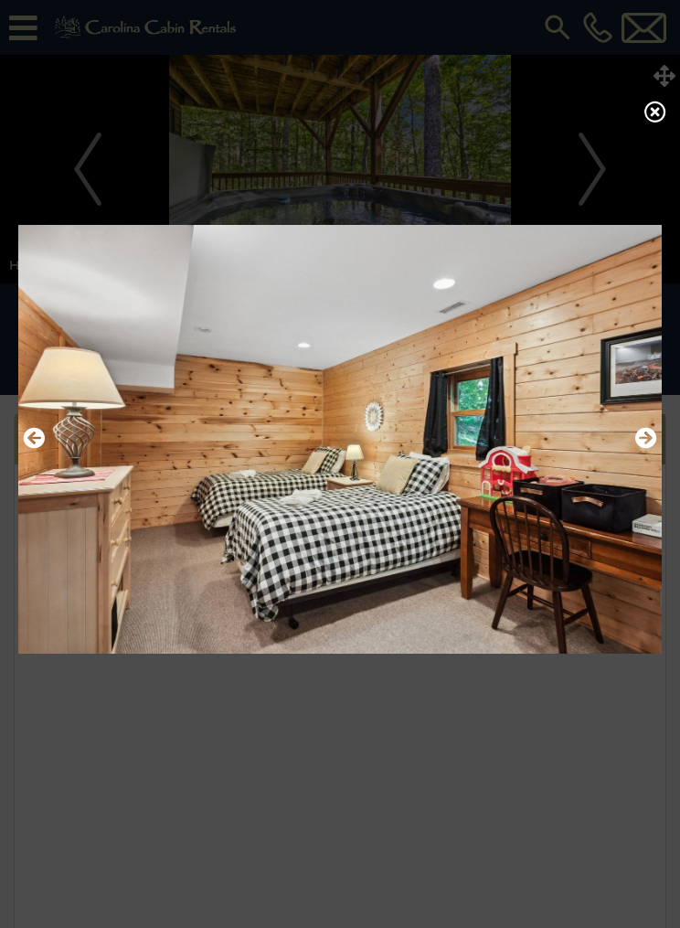
click at [645, 449] on icon "Next" at bounding box center [646, 438] width 22 height 22
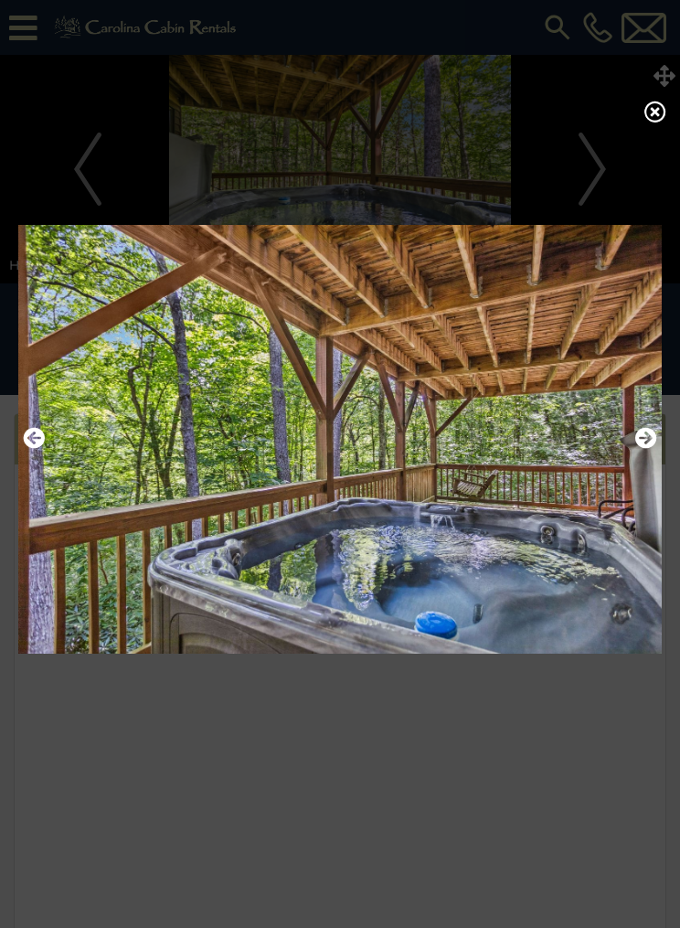
click at [644, 449] on icon "Next" at bounding box center [646, 438] width 22 height 22
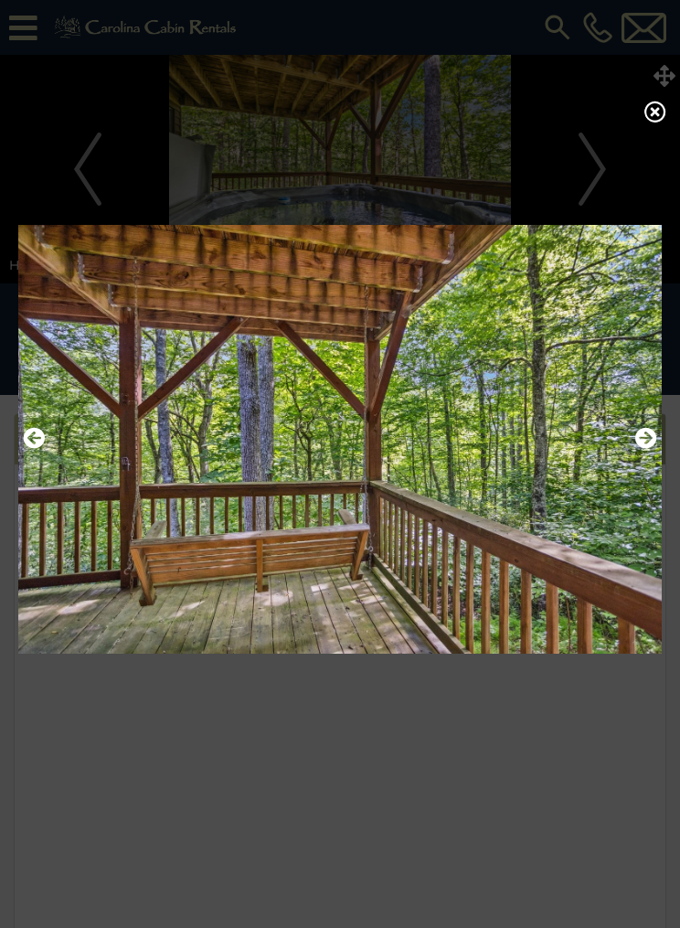
click at [626, 456] on img at bounding box center [339, 438] width 643 height 453
click at [644, 449] on icon "Next" at bounding box center [646, 438] width 22 height 22
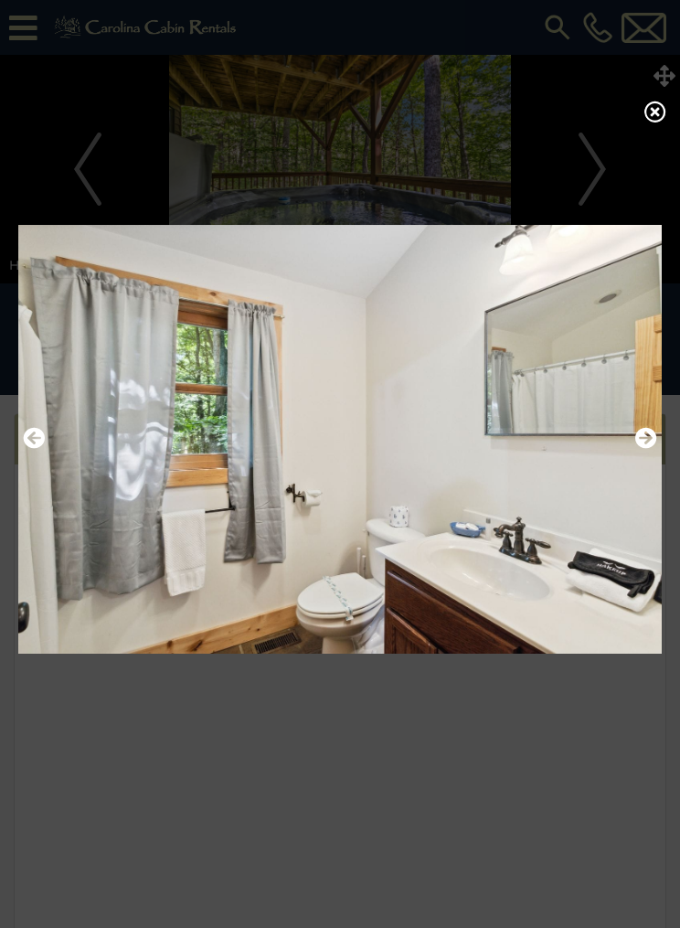
click at [645, 449] on icon "Next" at bounding box center [646, 438] width 22 height 22
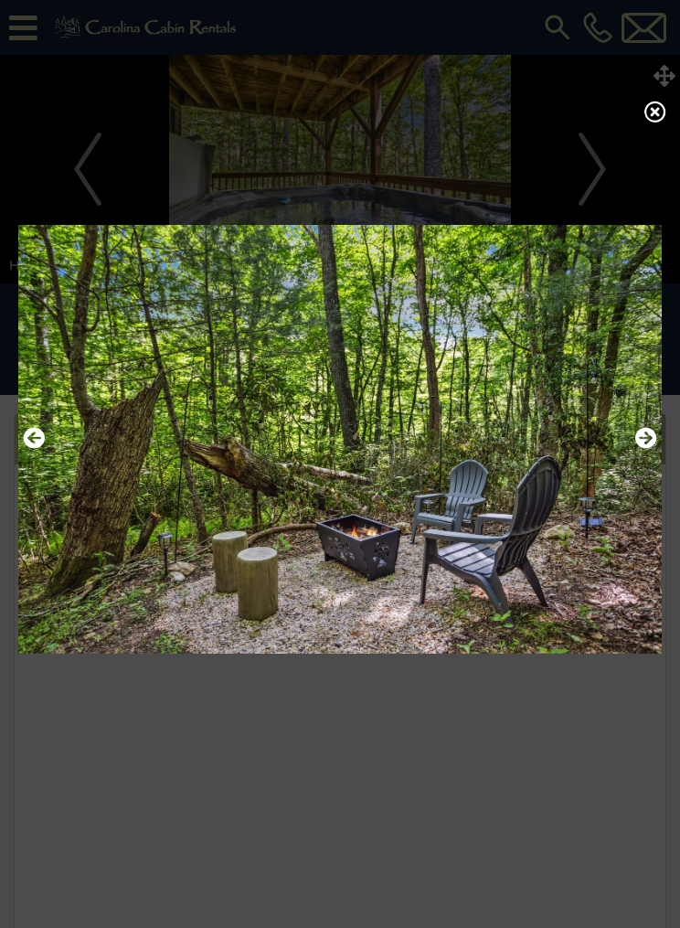
click at [643, 449] on icon "Next" at bounding box center [646, 438] width 22 height 22
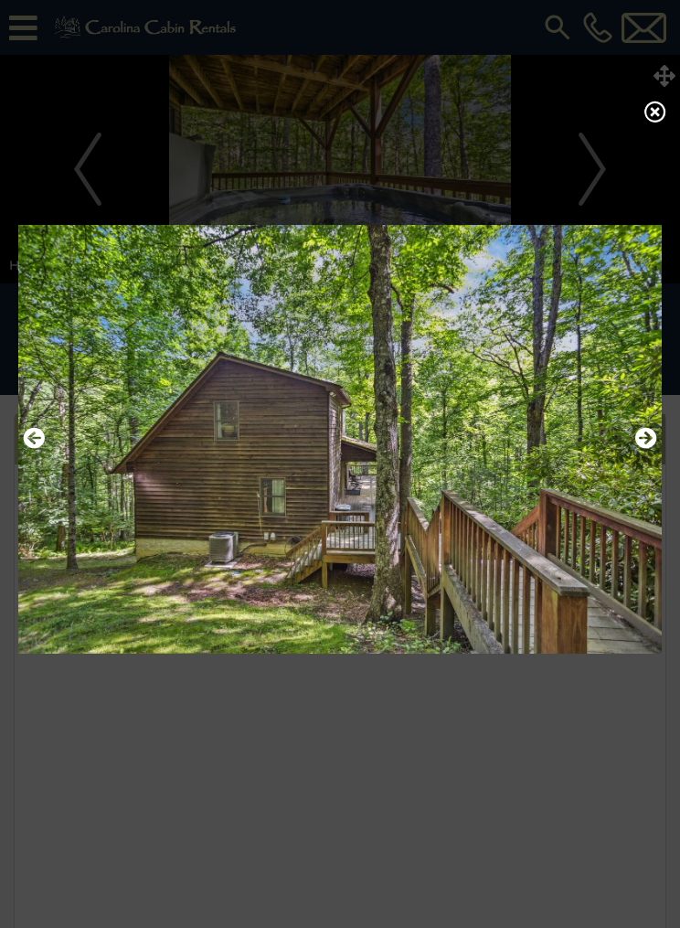
click at [646, 449] on icon "Next" at bounding box center [646, 438] width 22 height 22
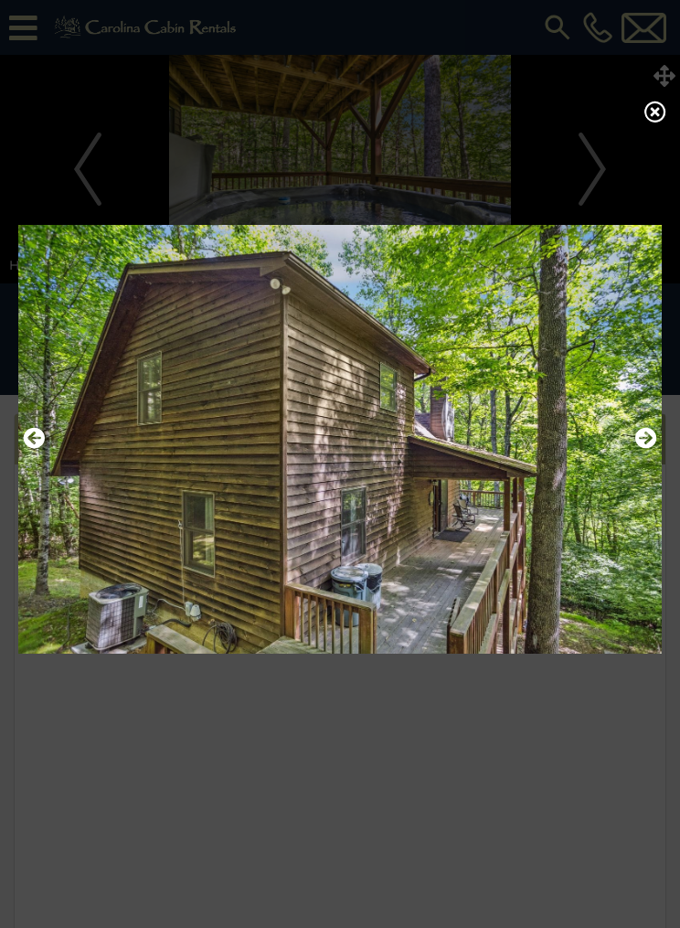
click at [649, 449] on icon "Next" at bounding box center [646, 438] width 22 height 22
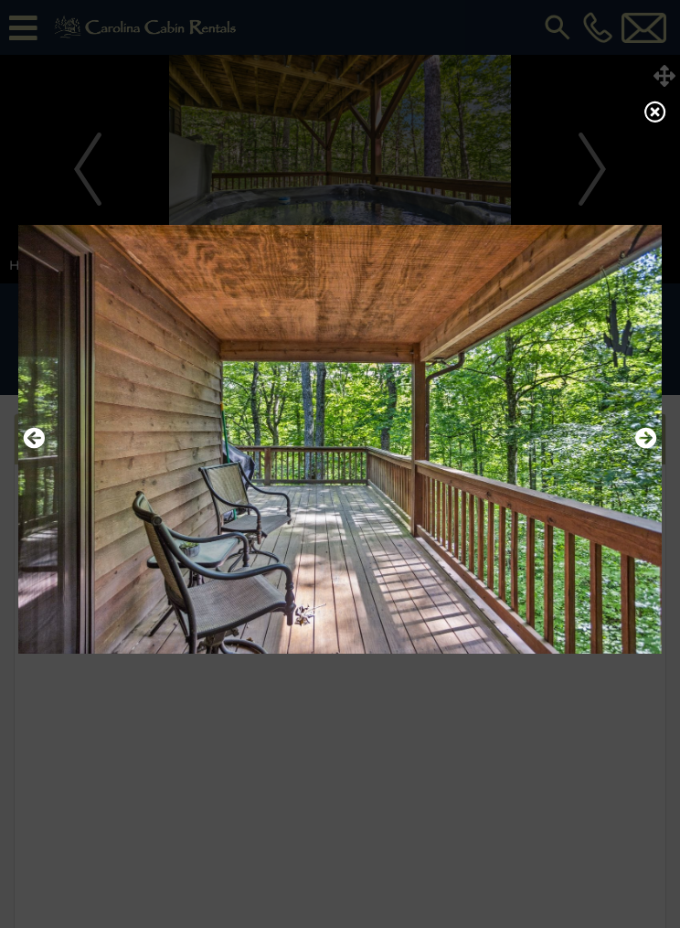
click at [645, 449] on icon "Next" at bounding box center [646, 438] width 22 height 22
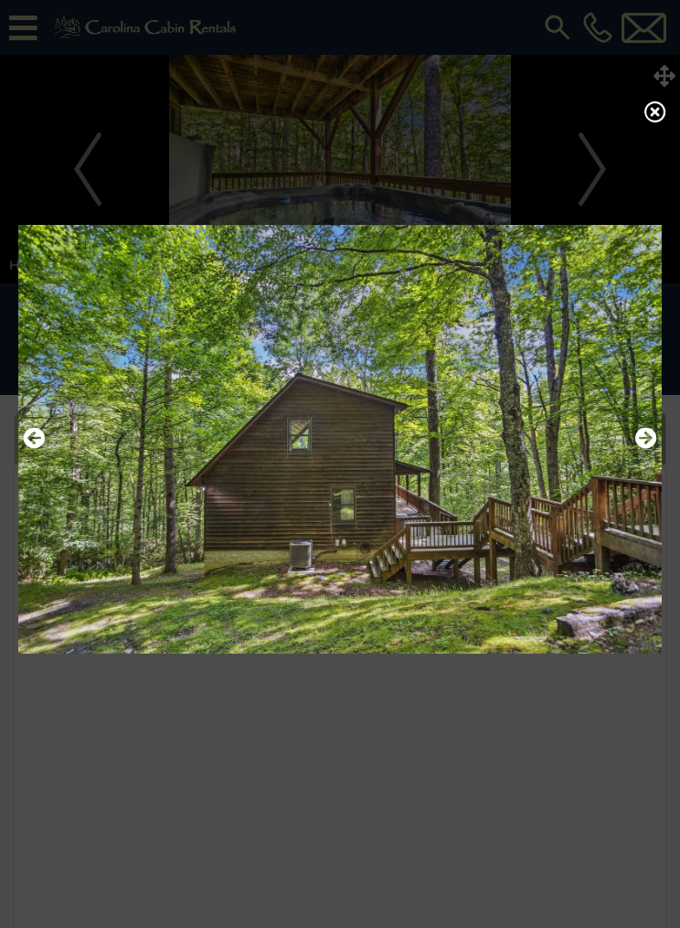
click at [642, 449] on icon "Next" at bounding box center [646, 438] width 22 height 22
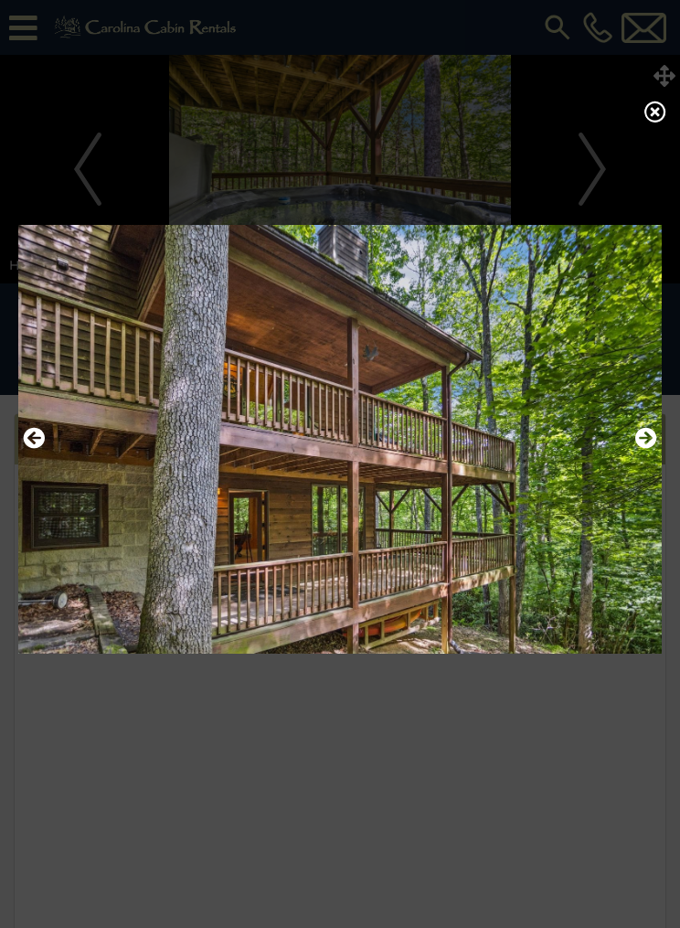
click at [643, 449] on icon "Next" at bounding box center [646, 438] width 22 height 22
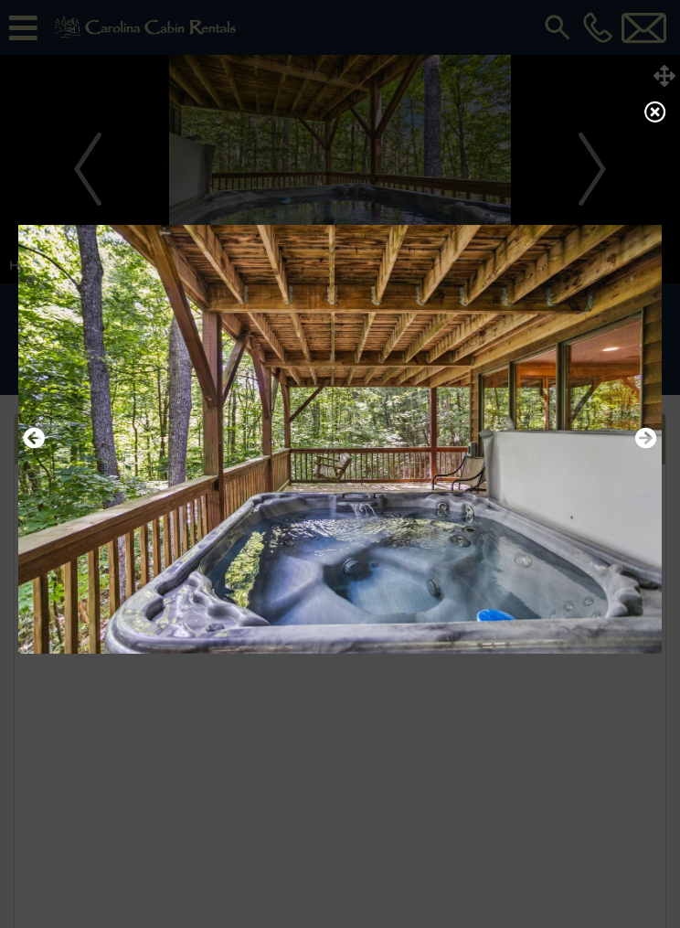
click at [643, 449] on icon "Next" at bounding box center [646, 438] width 22 height 22
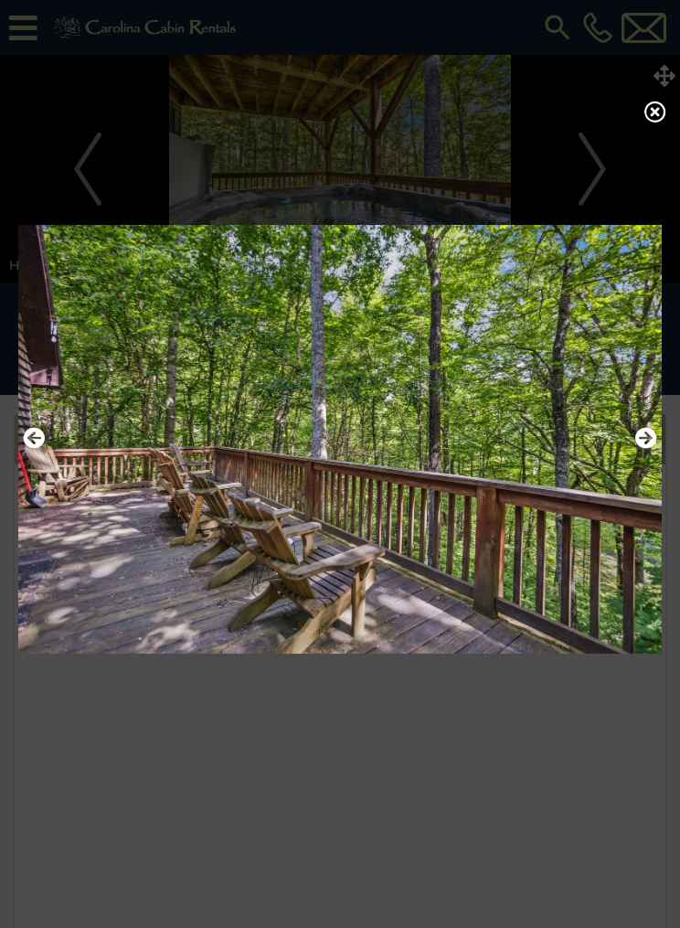
click at [644, 449] on icon "Next" at bounding box center [646, 438] width 22 height 22
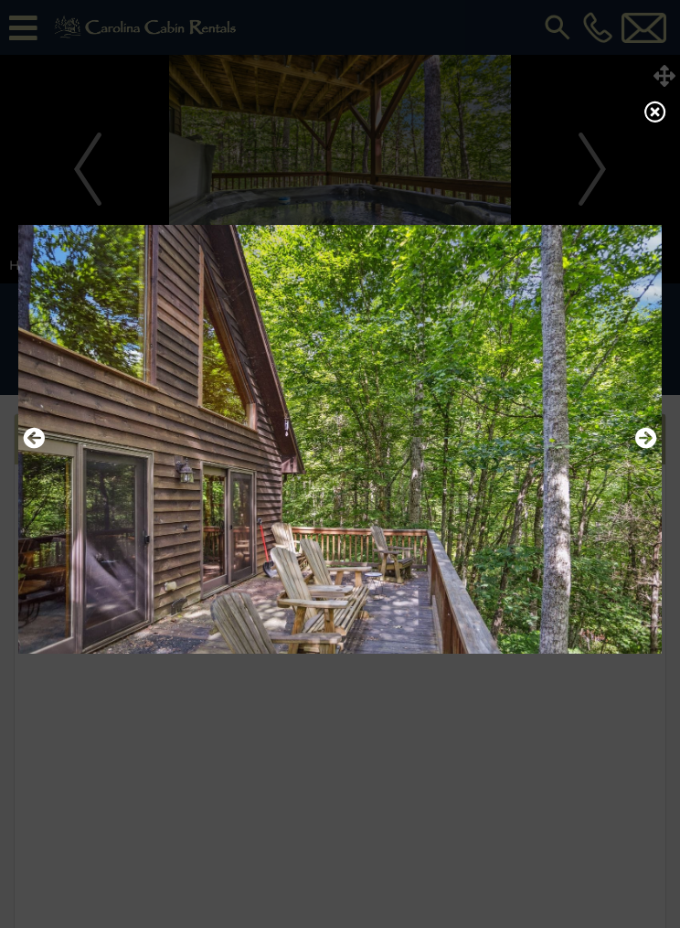
click at [642, 449] on icon "Next" at bounding box center [646, 438] width 22 height 22
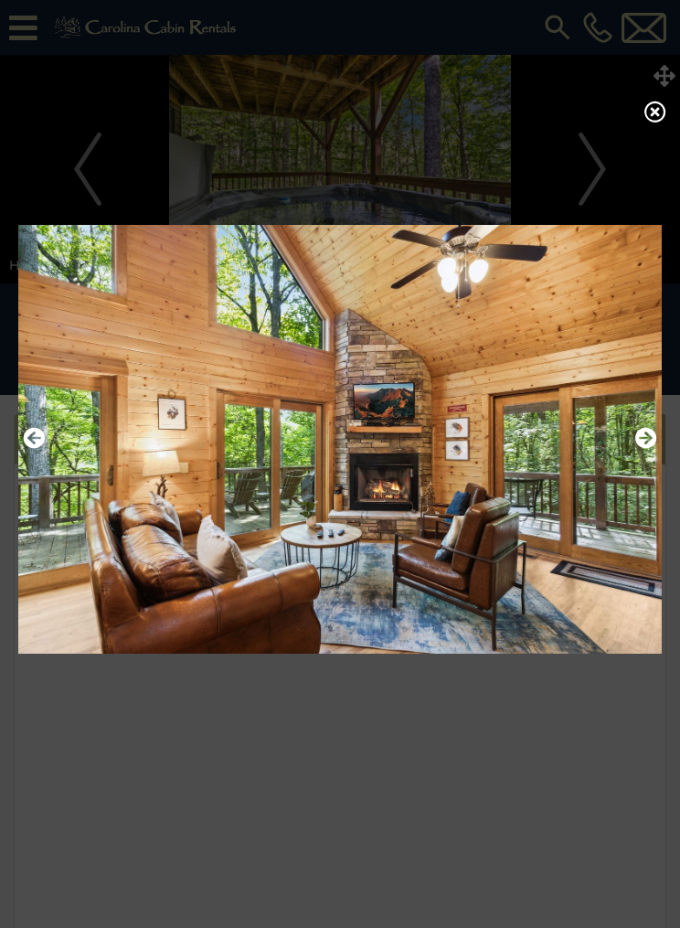
click at [643, 449] on icon "Next" at bounding box center [646, 438] width 22 height 22
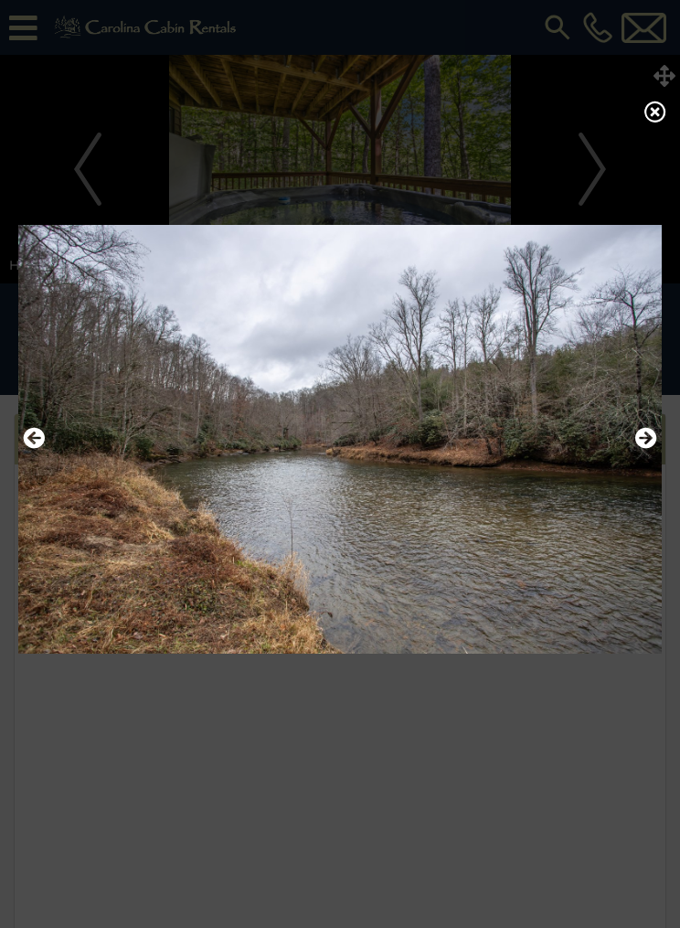
click at [651, 449] on icon "Next" at bounding box center [646, 438] width 22 height 22
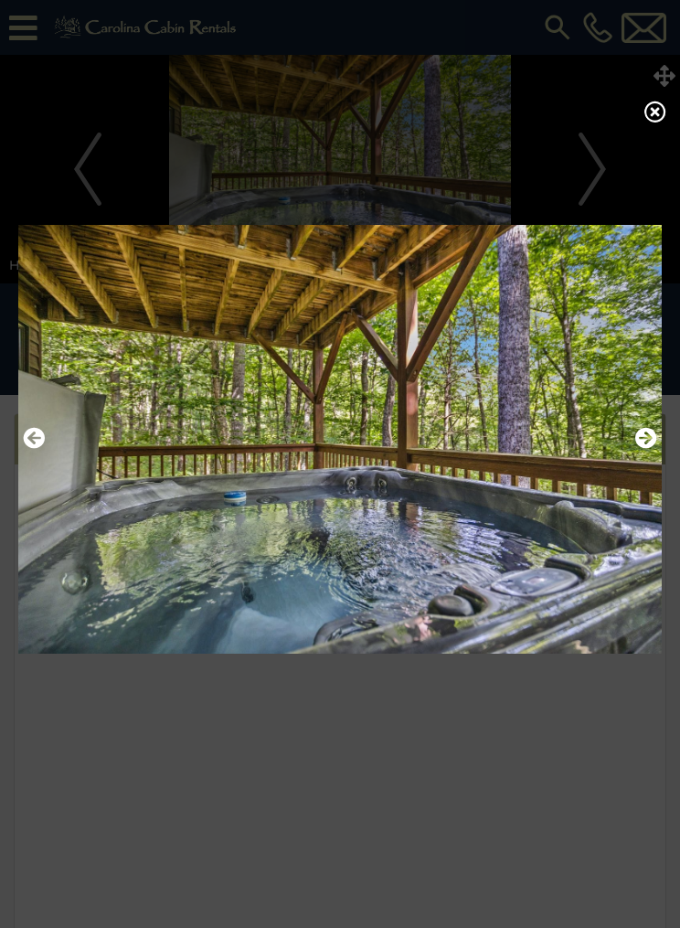
click at [644, 449] on icon "Next" at bounding box center [646, 438] width 22 height 22
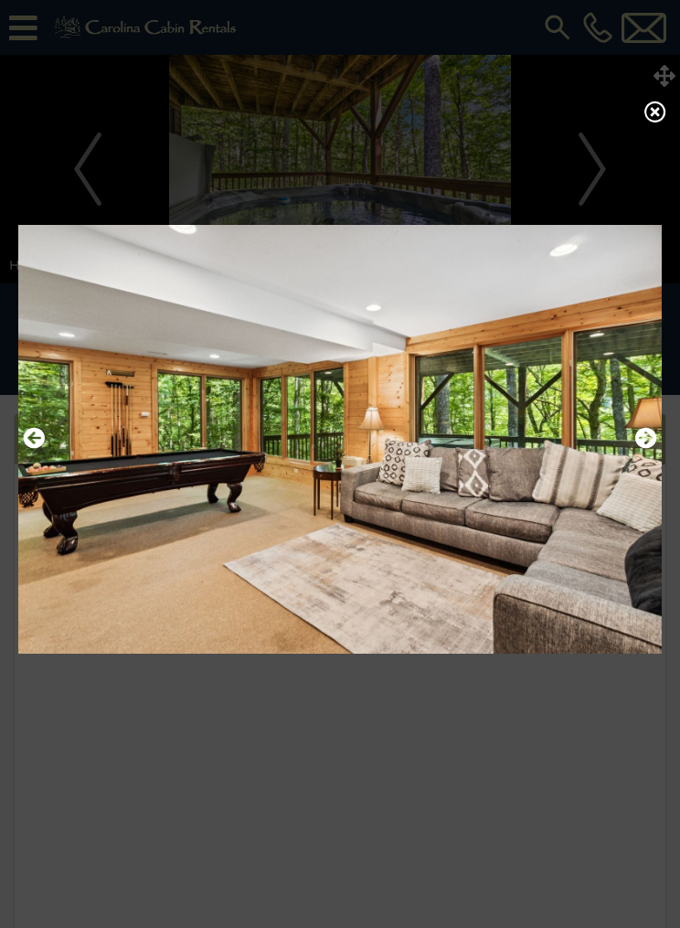
click at [648, 449] on icon "Next" at bounding box center [646, 438] width 22 height 22
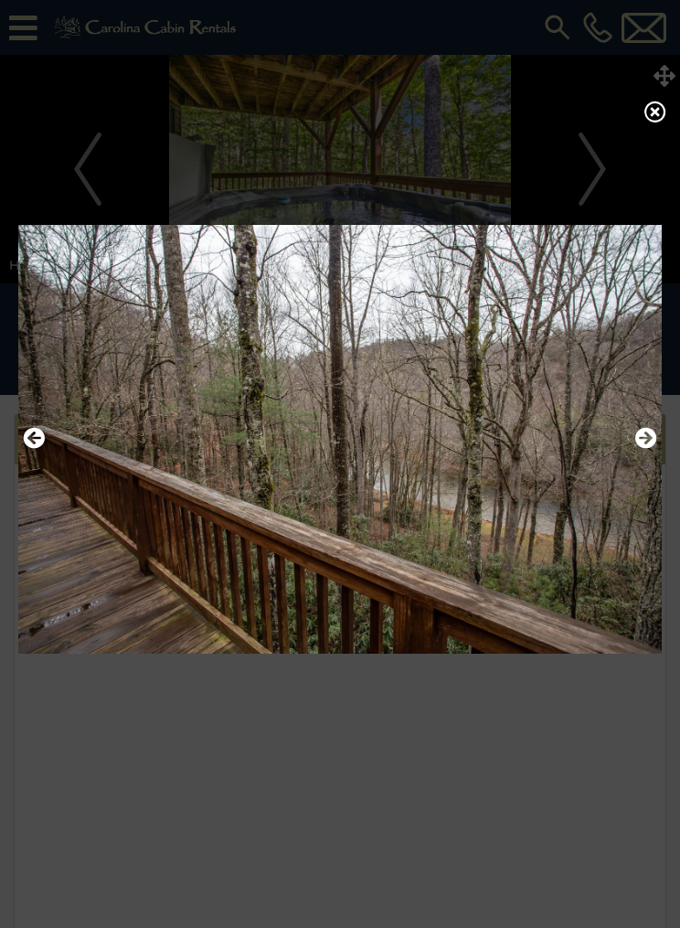
click at [645, 449] on icon "Next" at bounding box center [646, 438] width 22 height 22
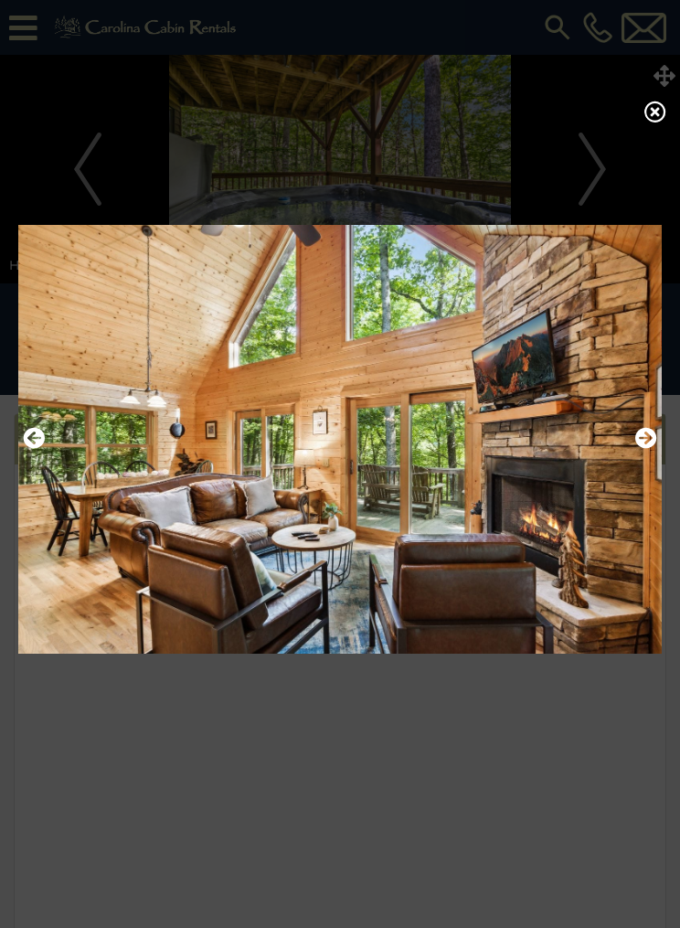
click at [645, 449] on icon "Next" at bounding box center [646, 438] width 22 height 22
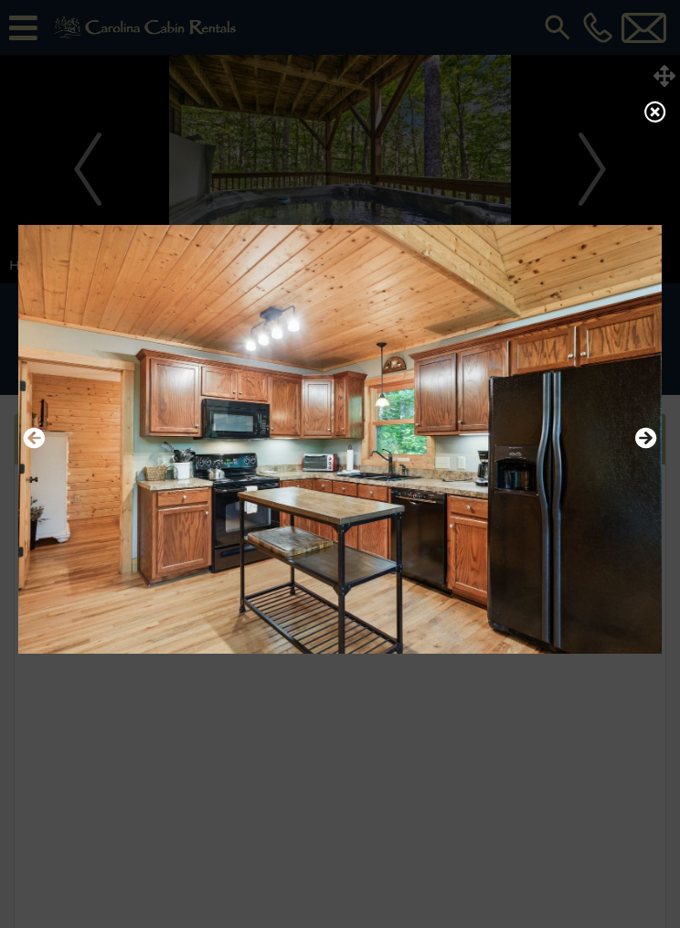
click at [647, 449] on icon "Next" at bounding box center [646, 438] width 22 height 22
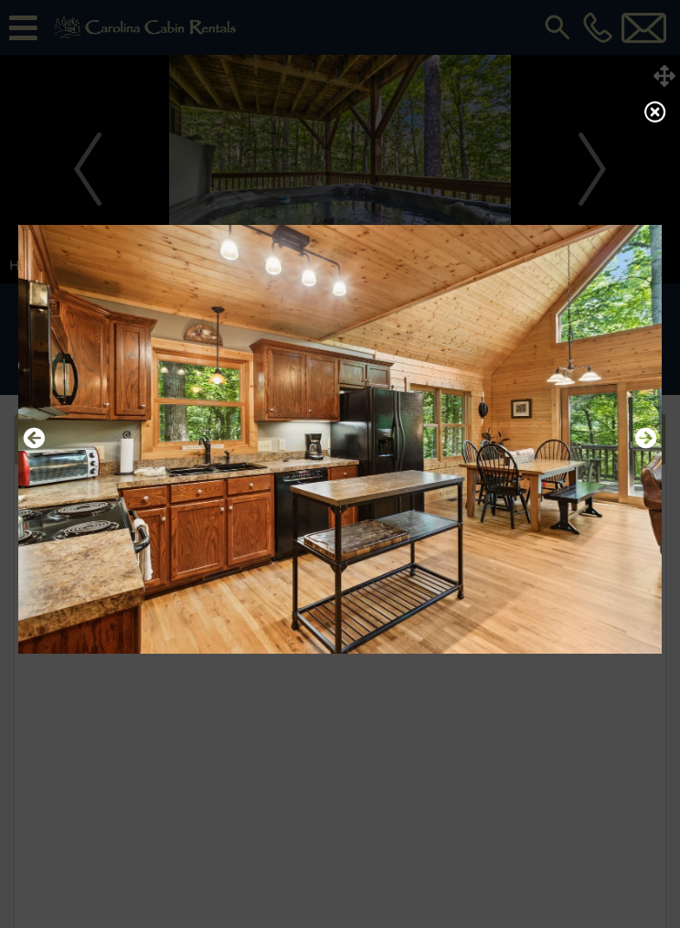
click at [644, 449] on icon "Next" at bounding box center [646, 438] width 22 height 22
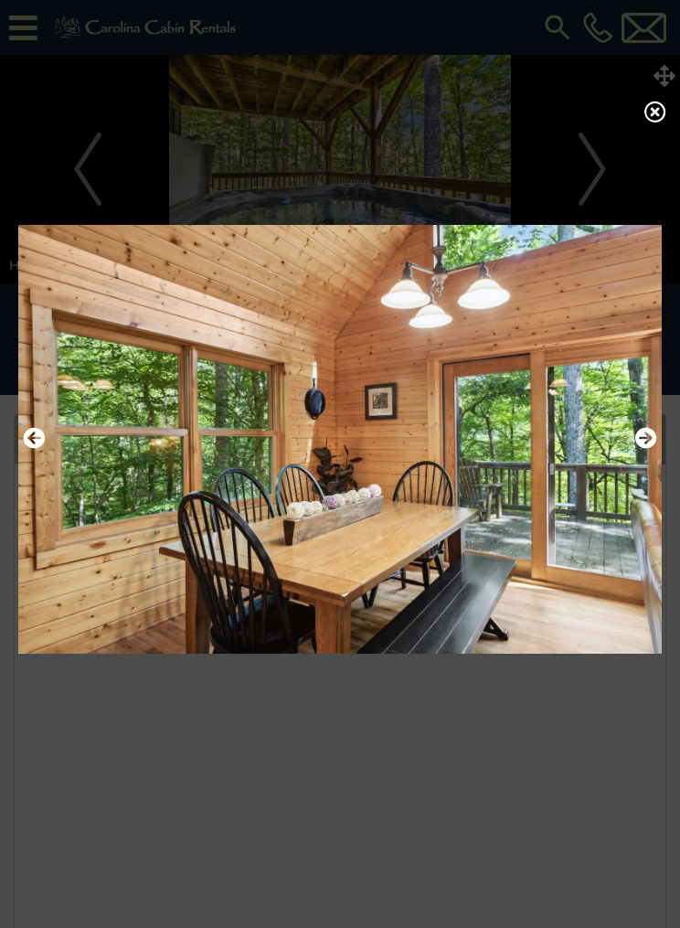
click at [642, 449] on icon "Next" at bounding box center [646, 438] width 22 height 22
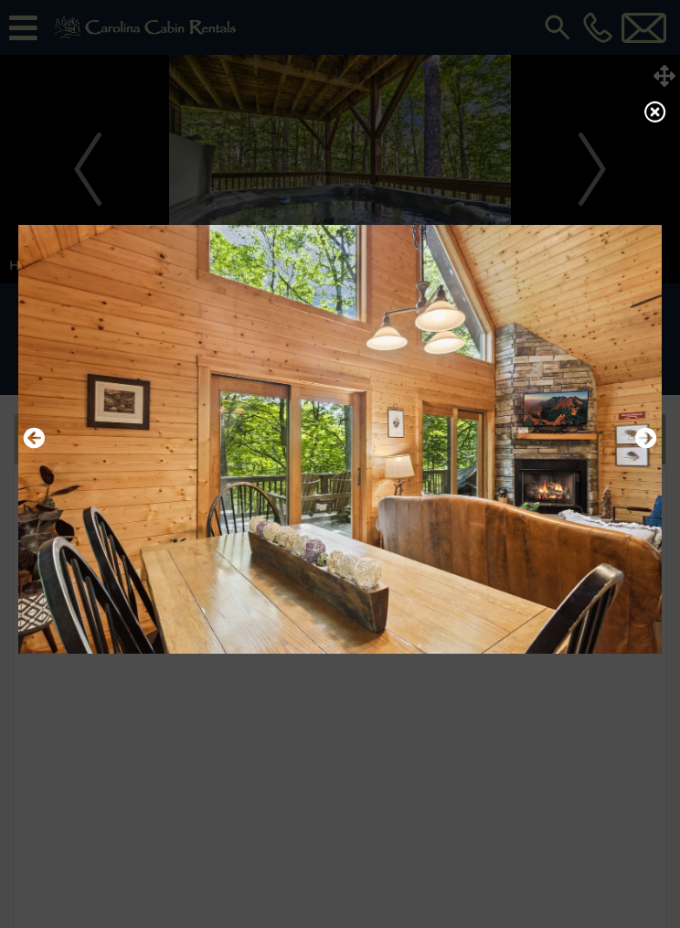
click at [643, 449] on icon "Next" at bounding box center [646, 438] width 22 height 22
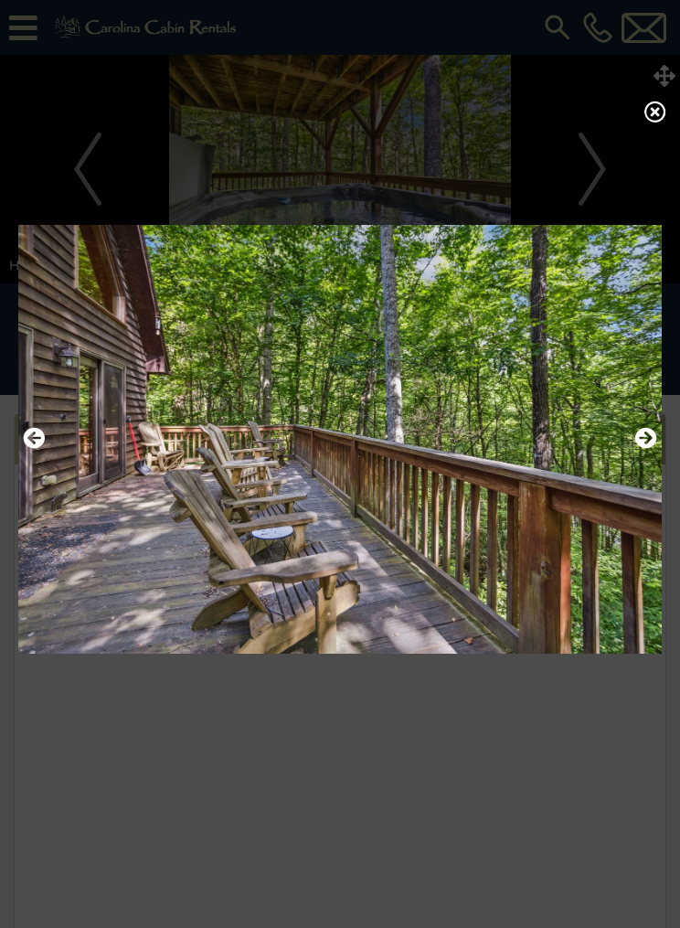
click at [644, 449] on icon "Next" at bounding box center [646, 438] width 22 height 22
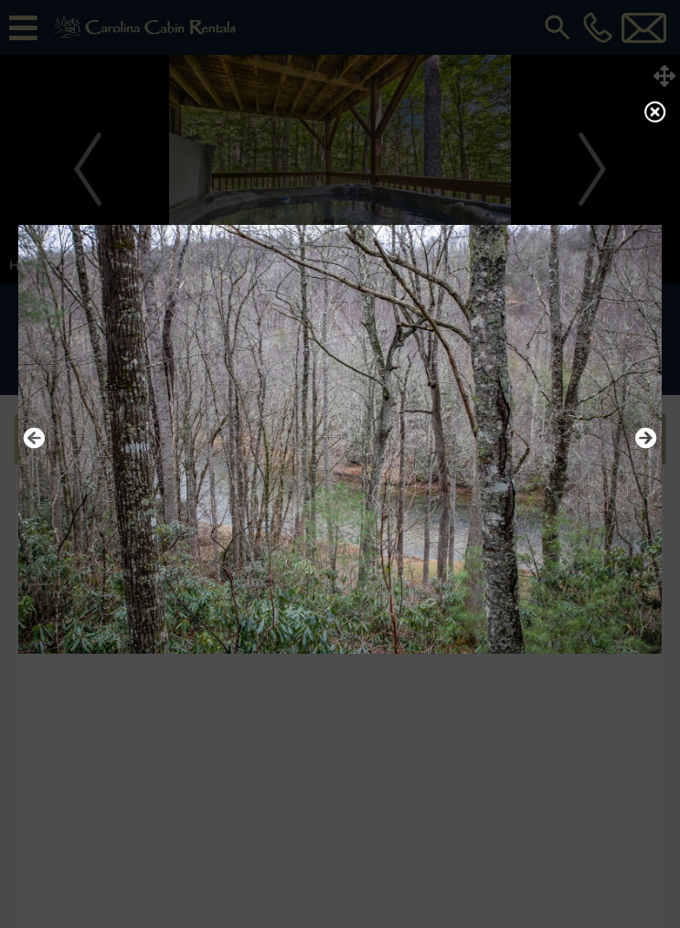
click at [647, 449] on icon "Next" at bounding box center [646, 438] width 22 height 22
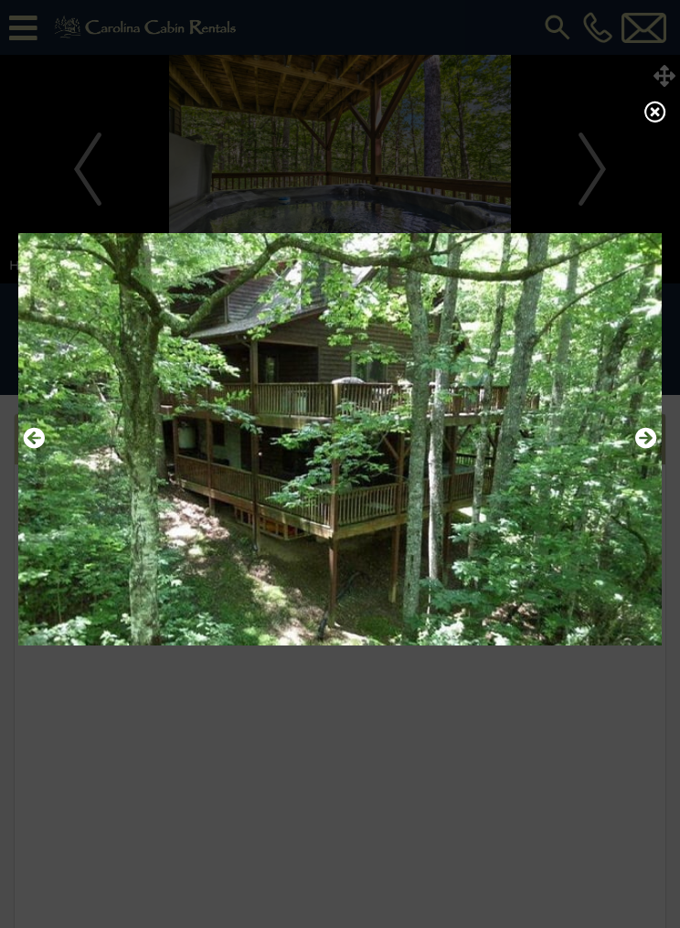
click at [650, 122] on icon at bounding box center [655, 112] width 22 height 22
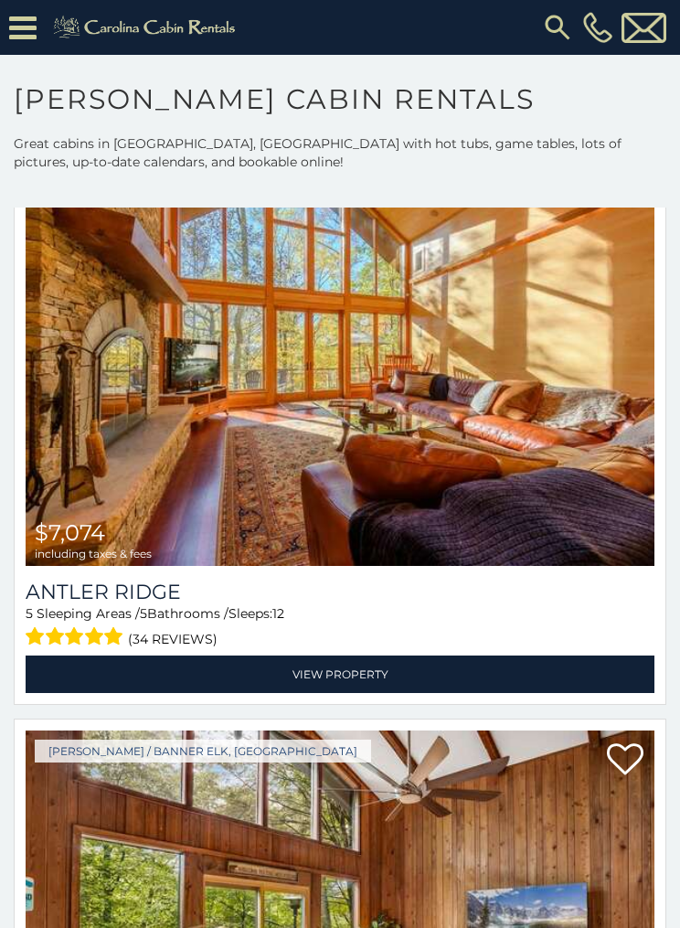
scroll to position [1414, 0]
